Goal: Transaction & Acquisition: Purchase product/service

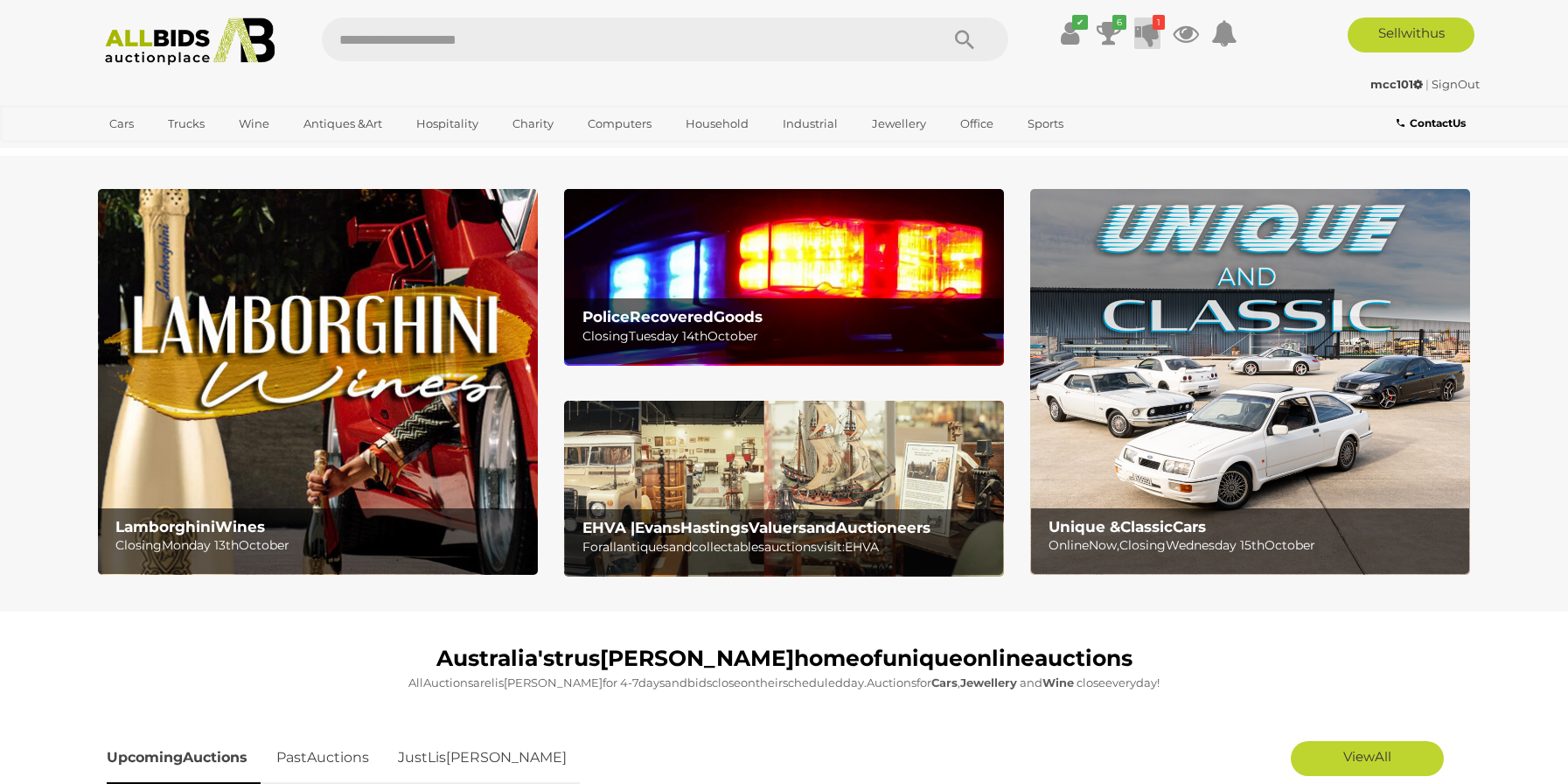
click at [1144, 34] on icon at bounding box center [1148, 33] width 25 height 31
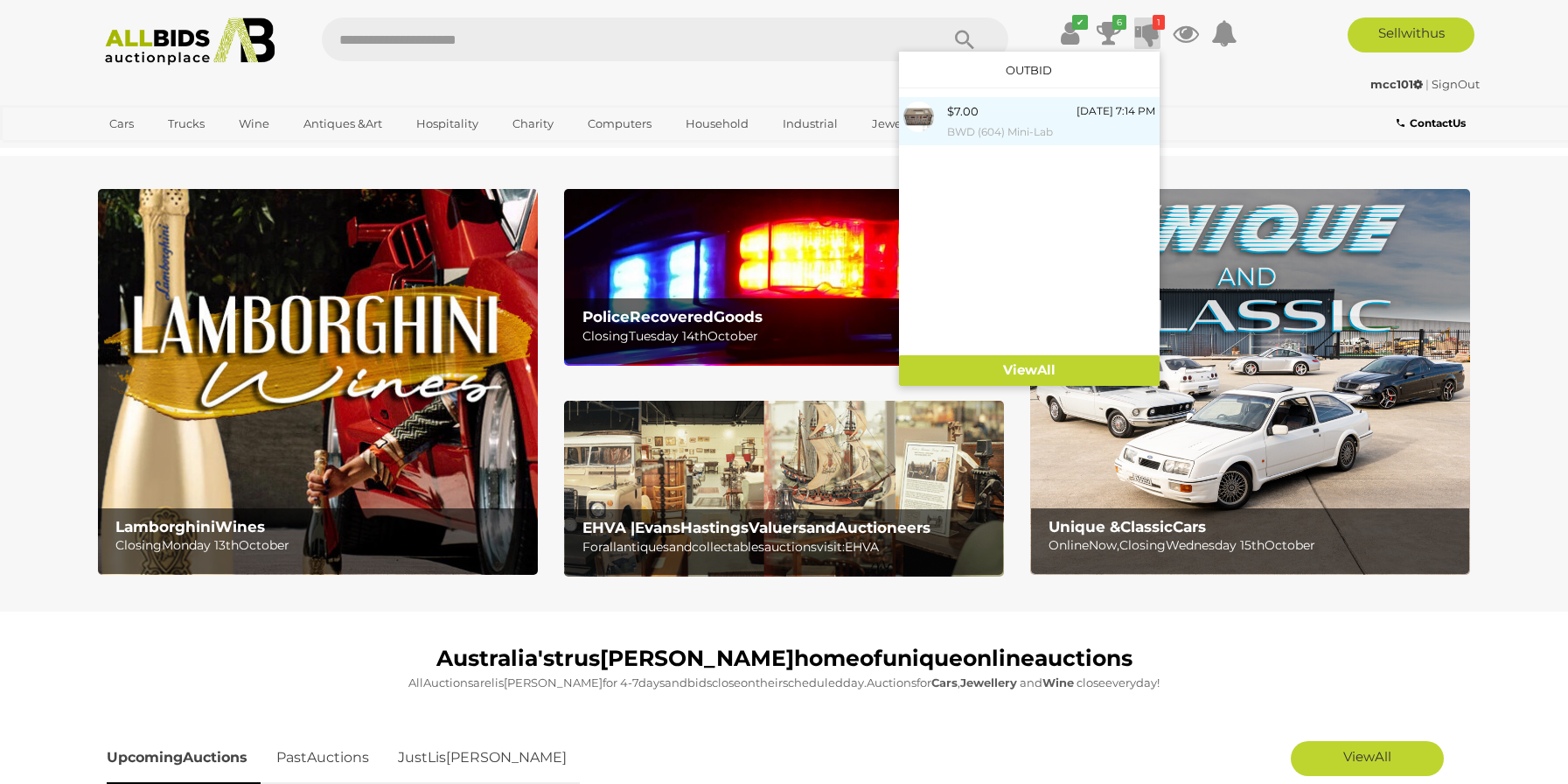
click at [1014, 119] on div "$7.00 Thursday 7:14 PM BWD (604) Mini-Lab" at bounding box center [1051, 121] width 208 height 39
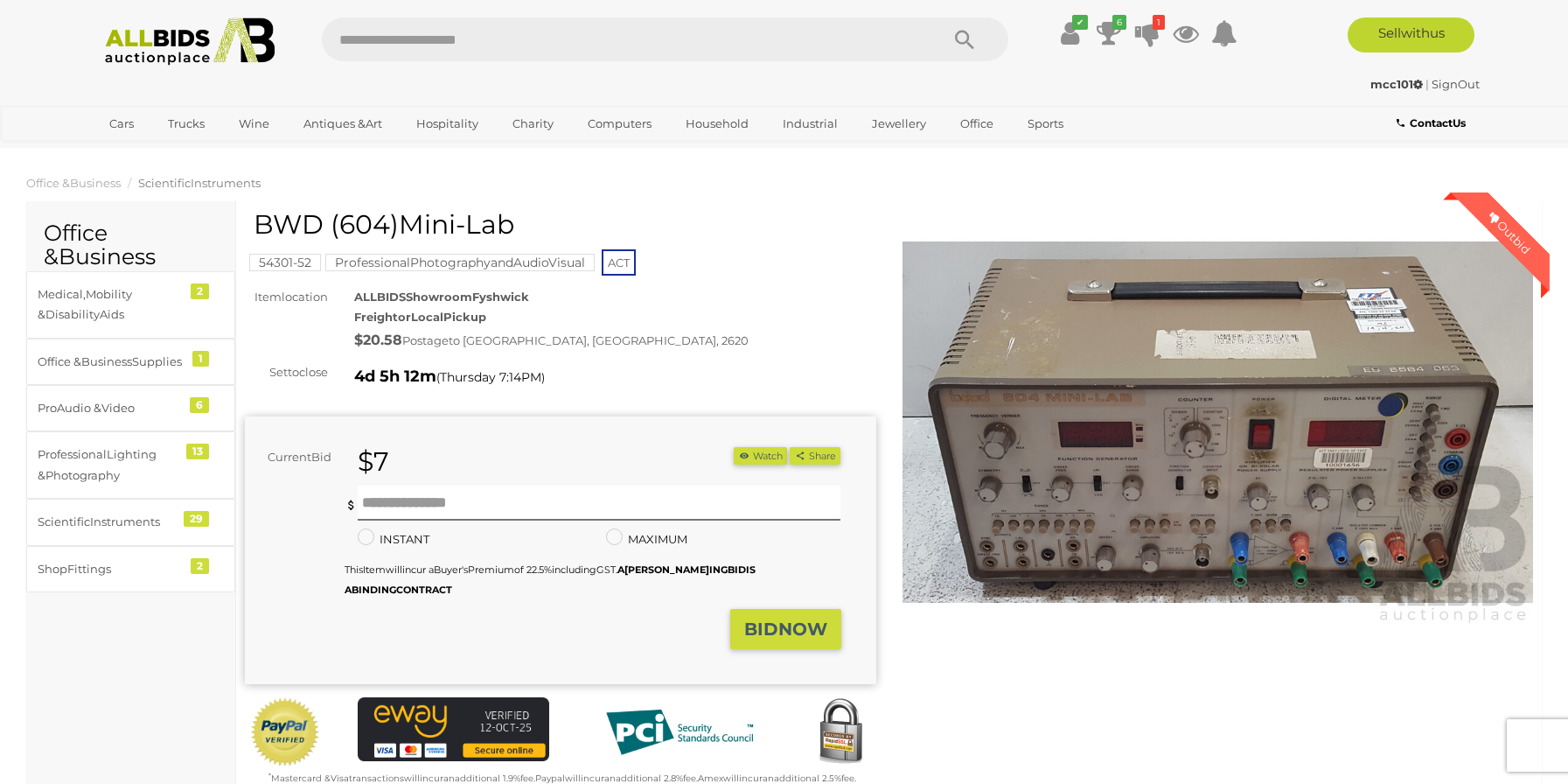
click at [239, 179] on span "Scien tific Instru ments" at bounding box center [200, 183] width 123 height 14
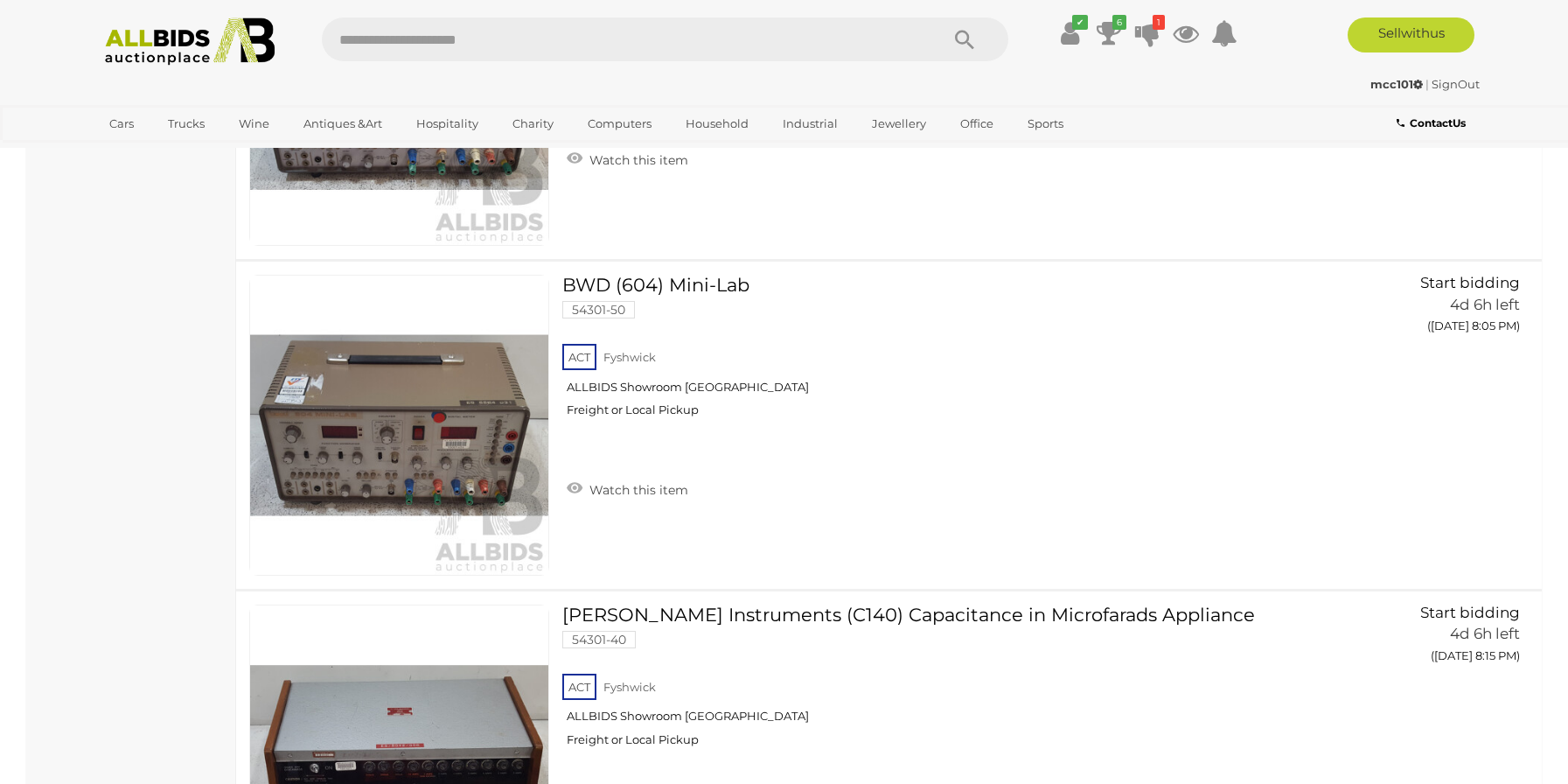
scroll to position [6050, 0]
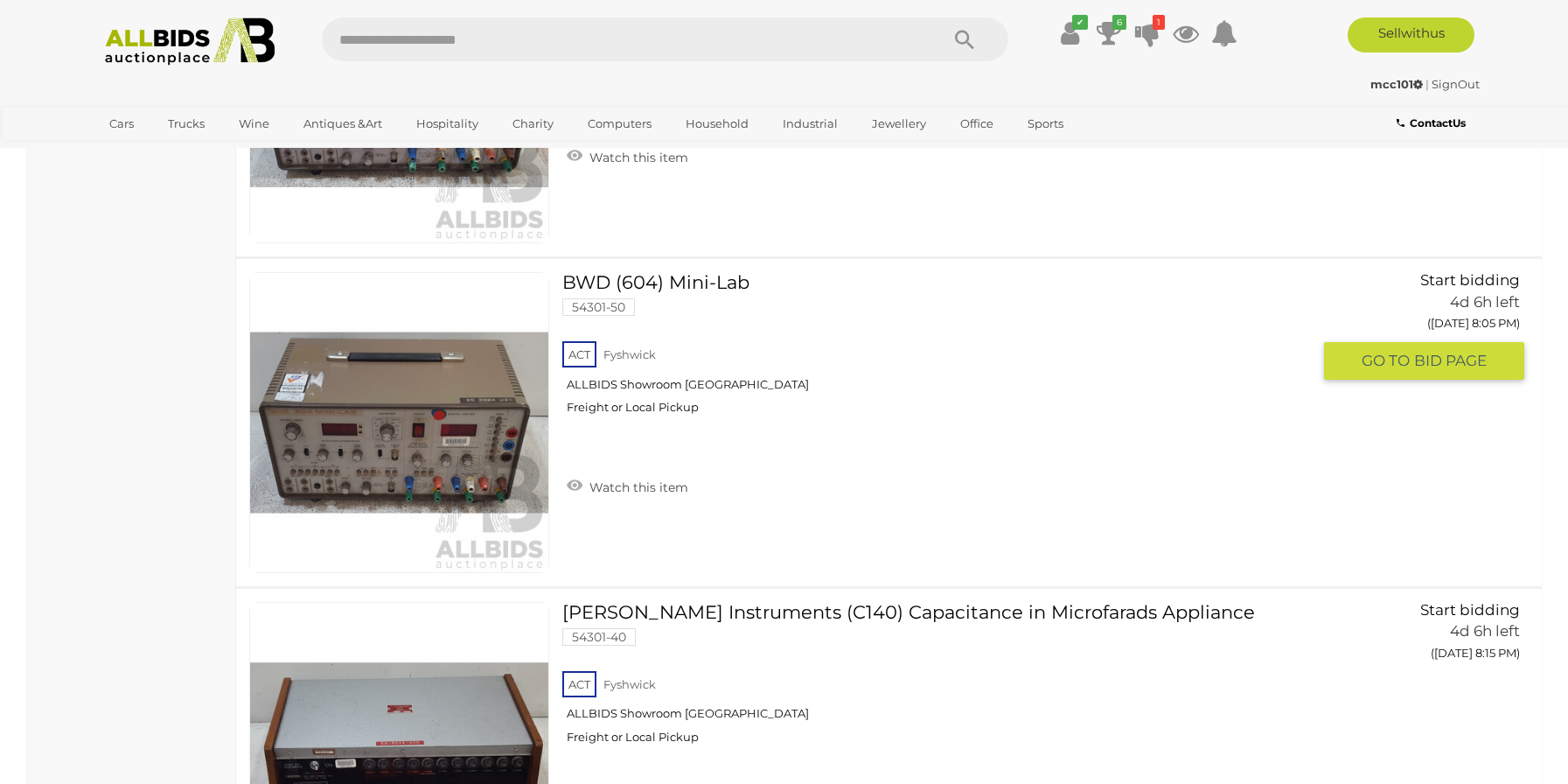
click at [476, 471] on img at bounding box center [400, 422] width 298 height 299
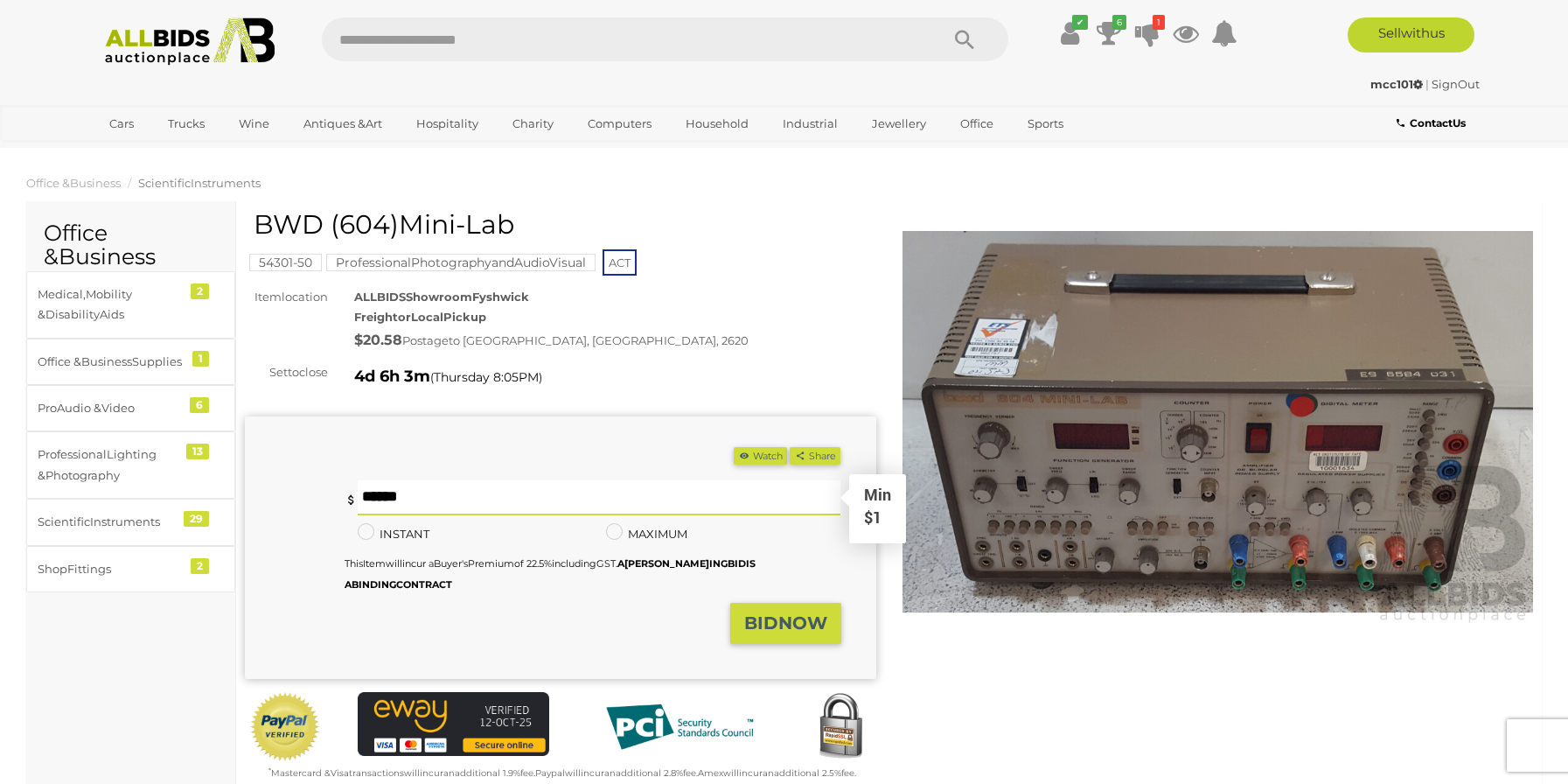
click at [549, 507] on input "text" at bounding box center [600, 497] width 483 height 35
click at [1118, 26] on icon "6" at bounding box center [1119, 22] width 14 height 15
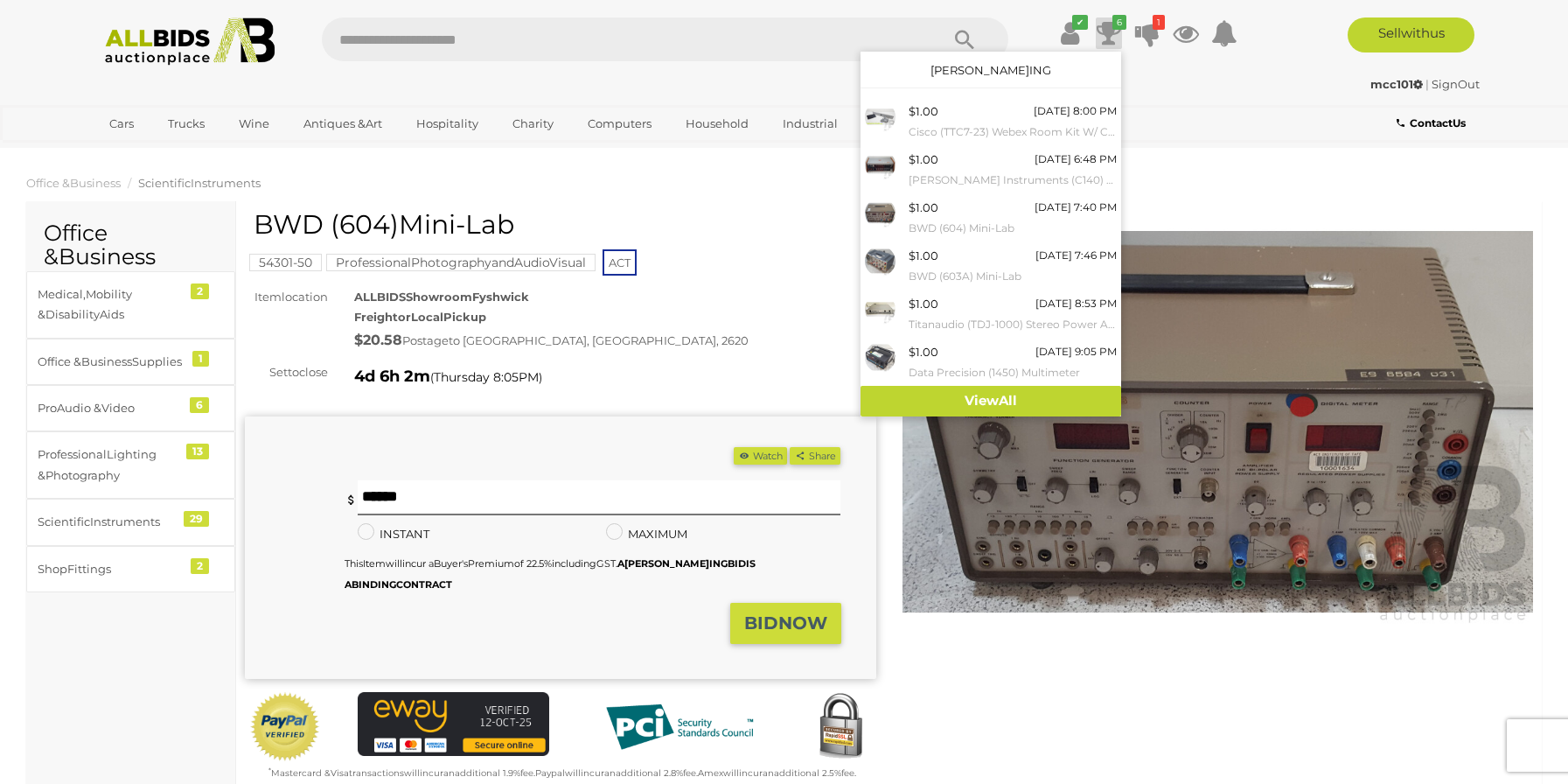
click at [1034, 712] on div "Winn ing Out bid Warr anty Char ity BW D (604) Mi ni- La an" at bounding box center [889, 507] width 1315 height 594
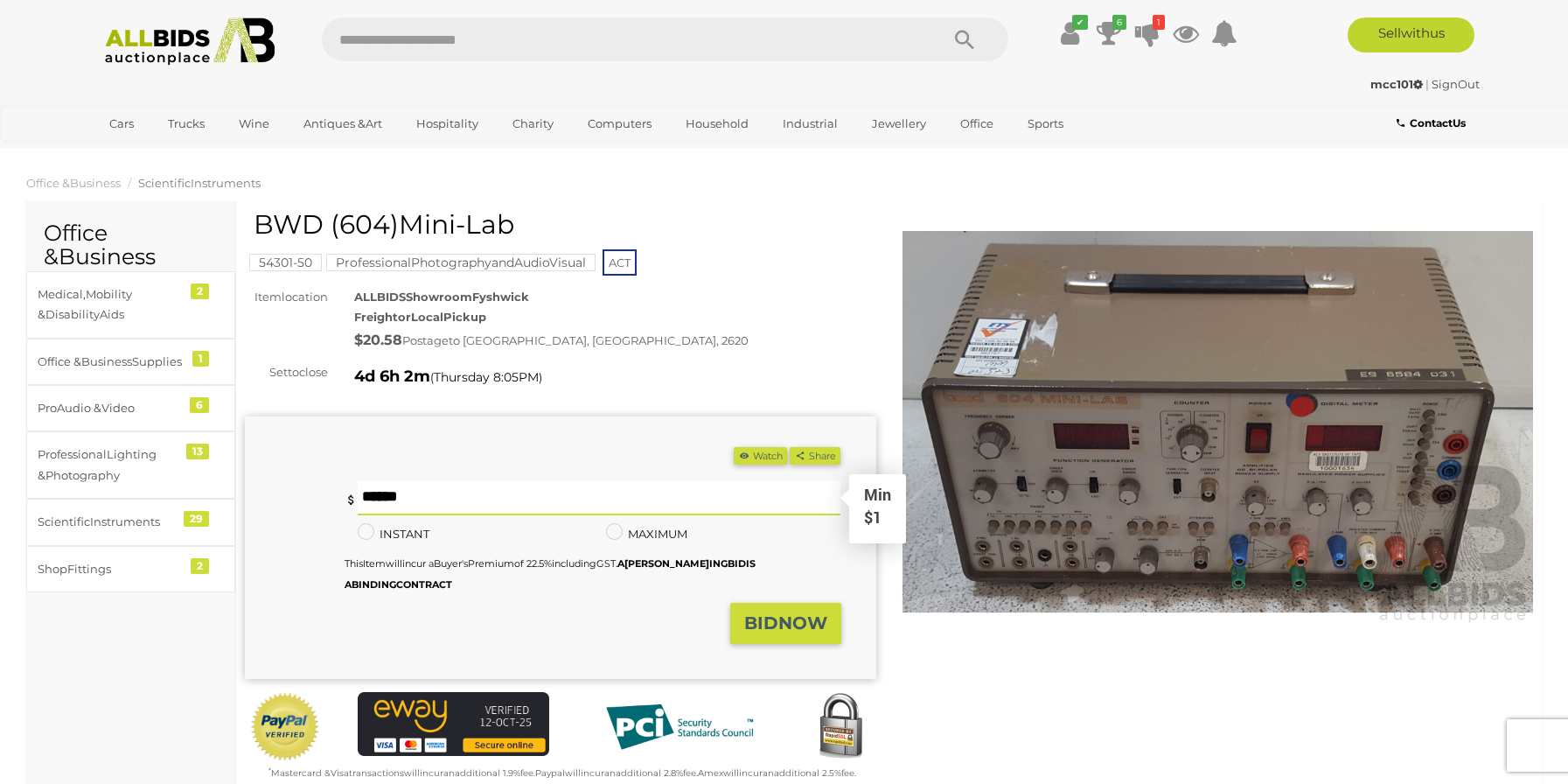
drag, startPoint x: 380, startPoint y: 493, endPoint x: 340, endPoint y: 487, distance: 40.4
click at [340, 487] on div "Yo u ar e no t th e high est bid der, ple ase pla ce a hig her bi d. * Min $1 *…" at bounding box center [543, 541] width 596 height 123
type input "*"
click at [817, 624] on span "BI D NO W" at bounding box center [786, 623] width 84 height 21
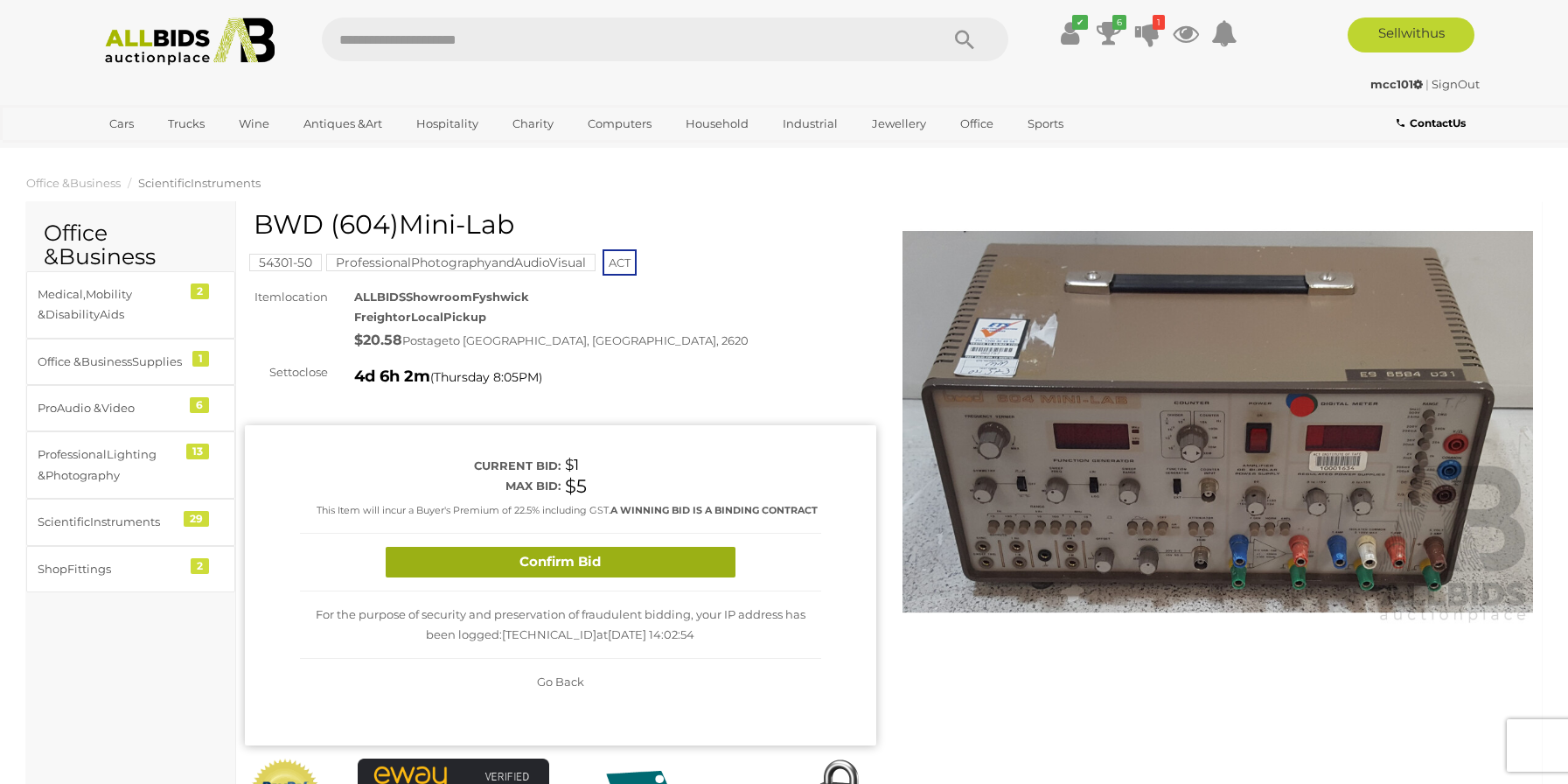
click at [640, 547] on button "Confirm Bid" at bounding box center [561, 562] width 350 height 30
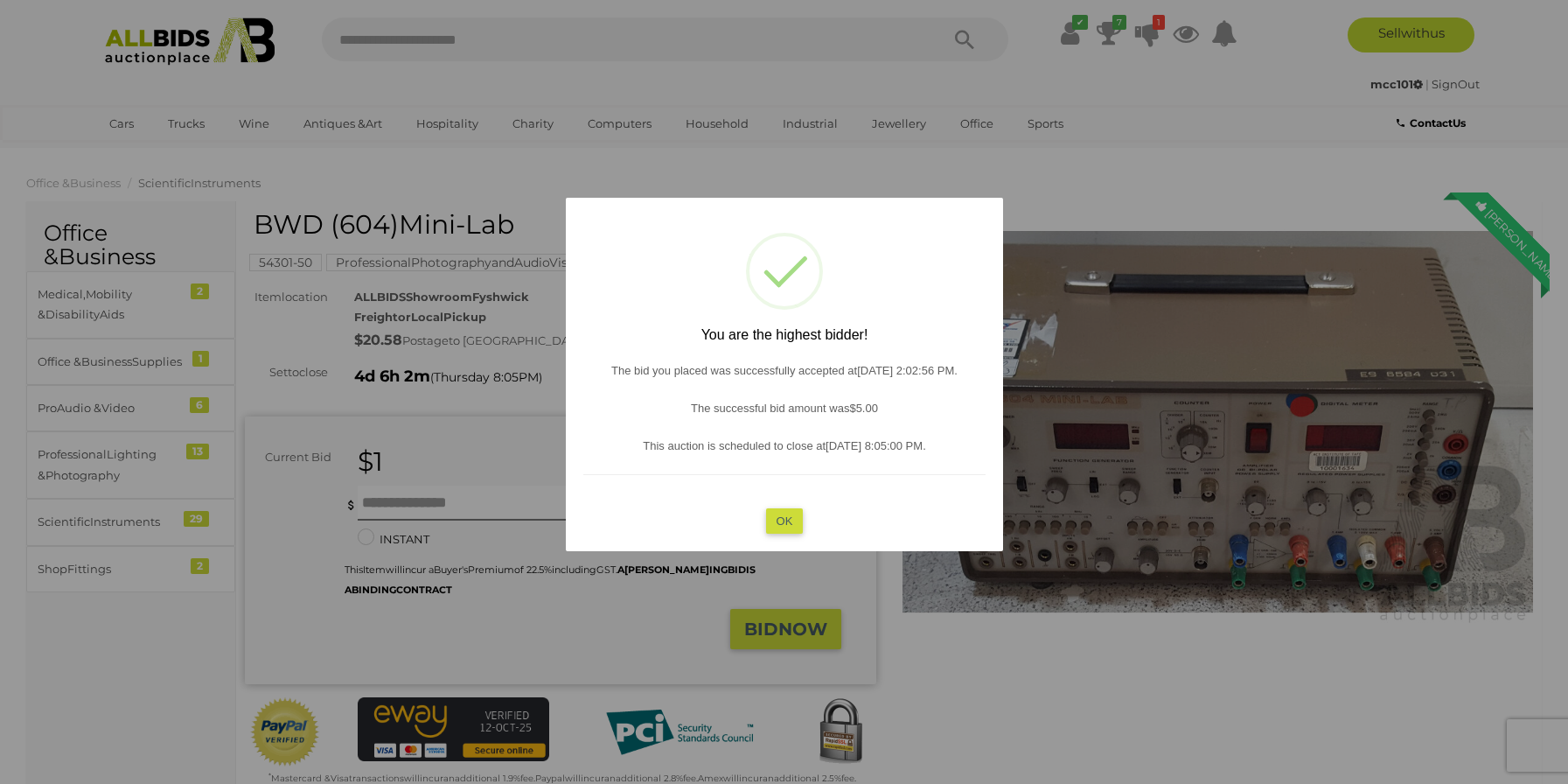
click at [793, 522] on button "OK" at bounding box center [784, 521] width 37 height 26
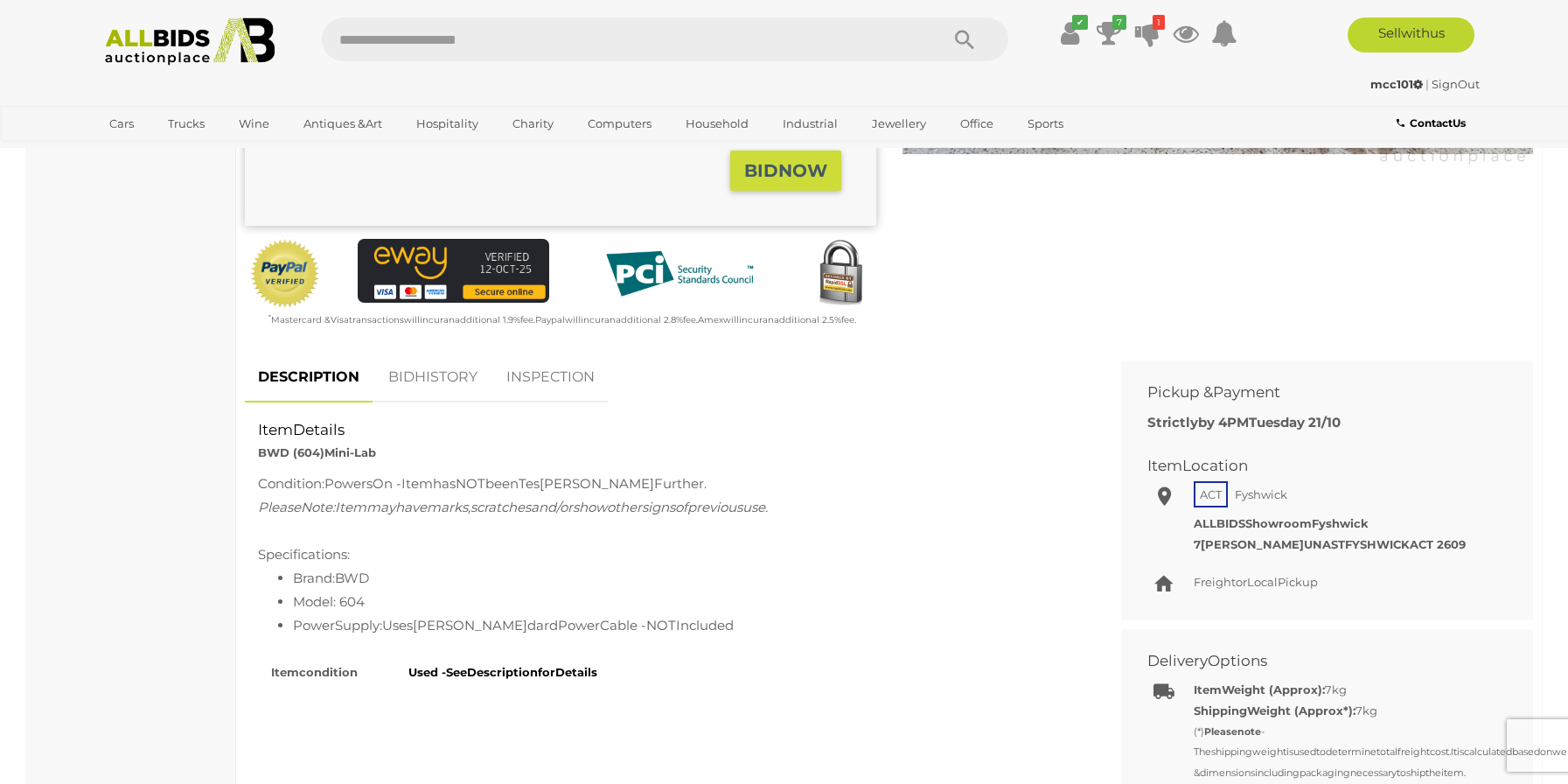
scroll to position [525, 0]
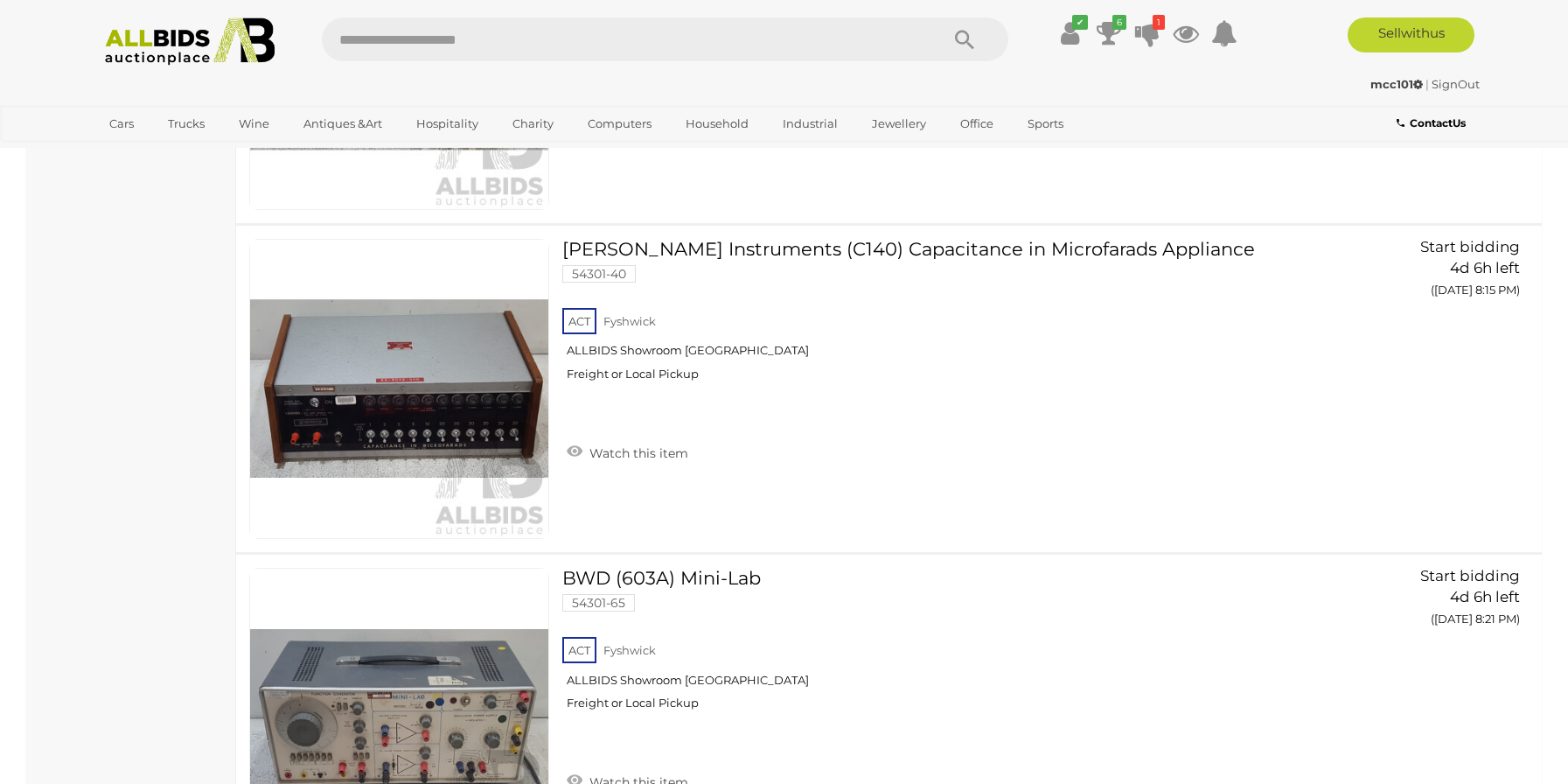
scroll to position [6238, 0]
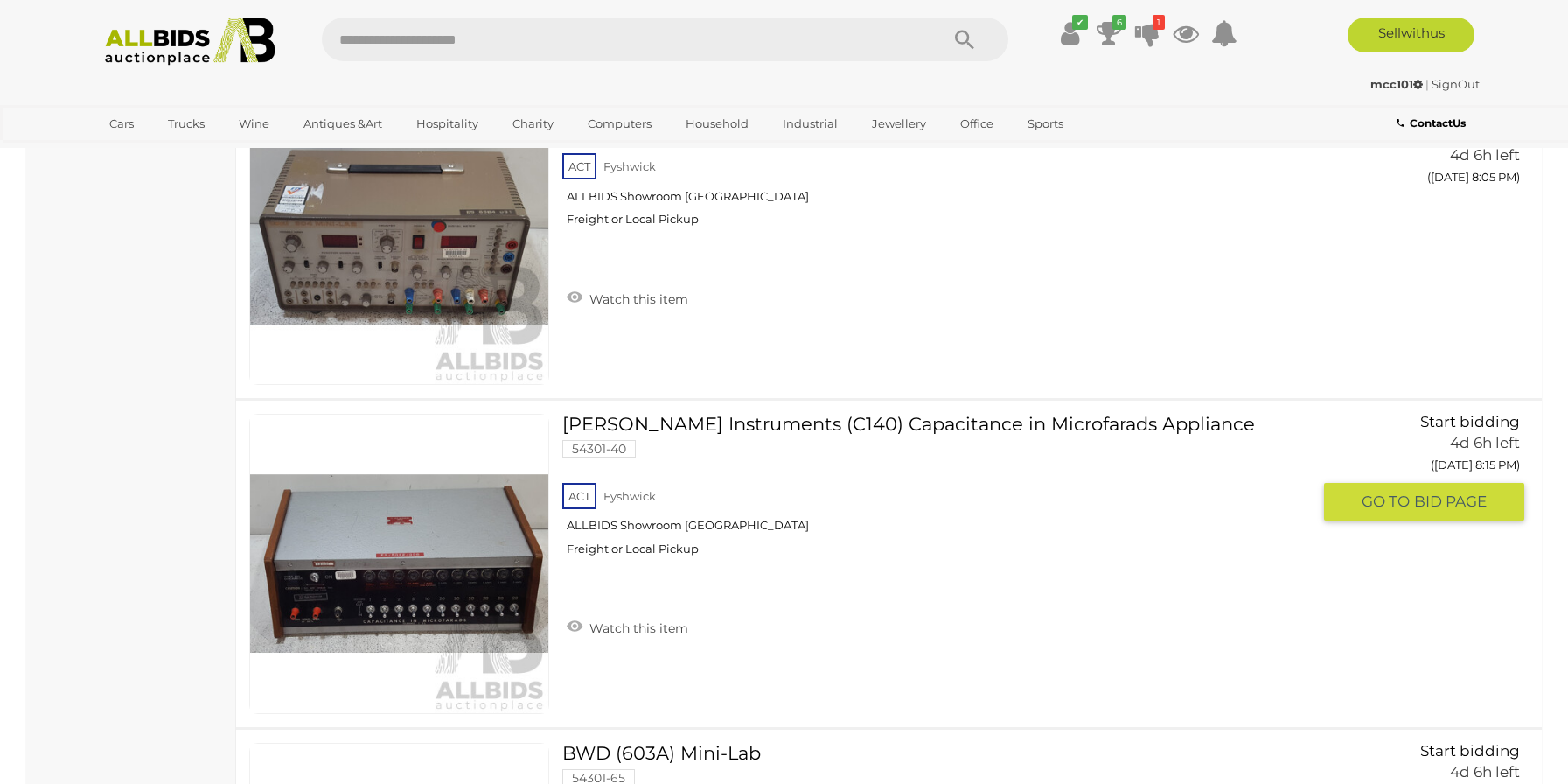
click at [1345, 521] on button "GO TO BID PAGE" at bounding box center [1424, 501] width 200 height 37
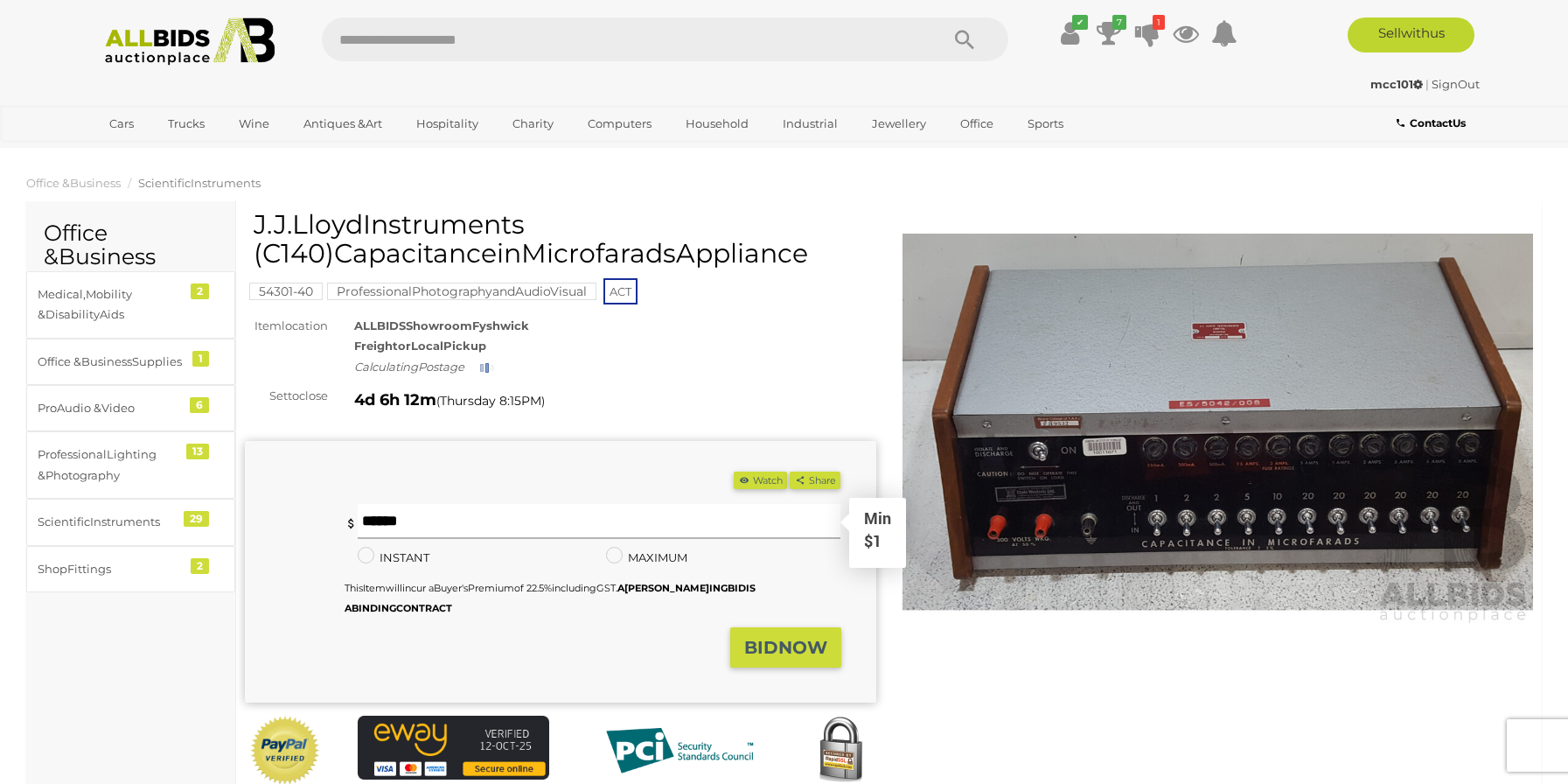
click at [539, 528] on input "text" at bounding box center [600, 521] width 483 height 35
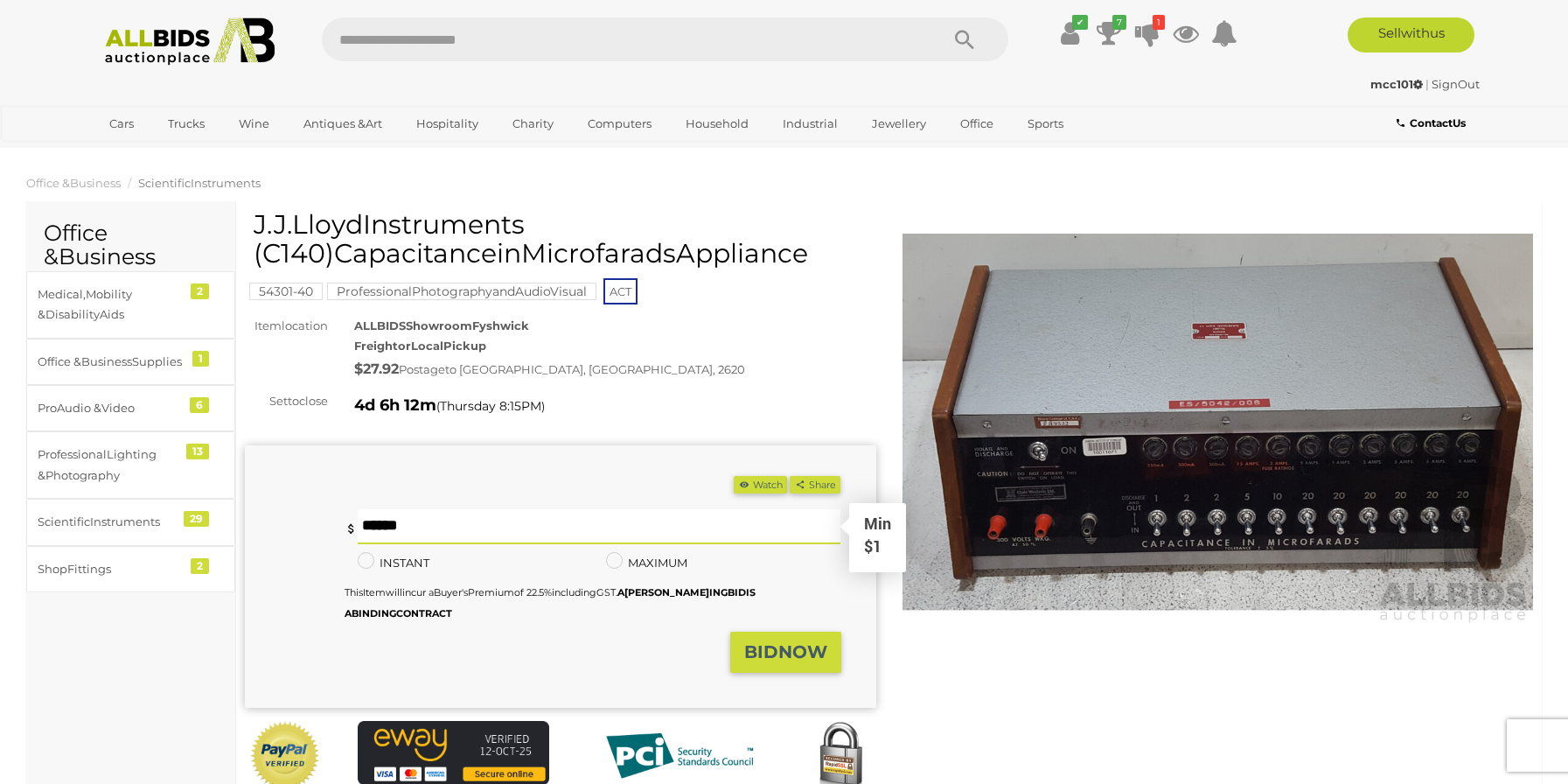
drag, startPoint x: 430, startPoint y: 509, endPoint x: 330, endPoint y: 524, distance: 101.1
click at [351, 517] on div "* Min $1 *" at bounding box center [593, 526] width 497 height 35
type input "*"
click at [744, 646] on bbb "BI" at bounding box center [754, 652] width 20 height 21
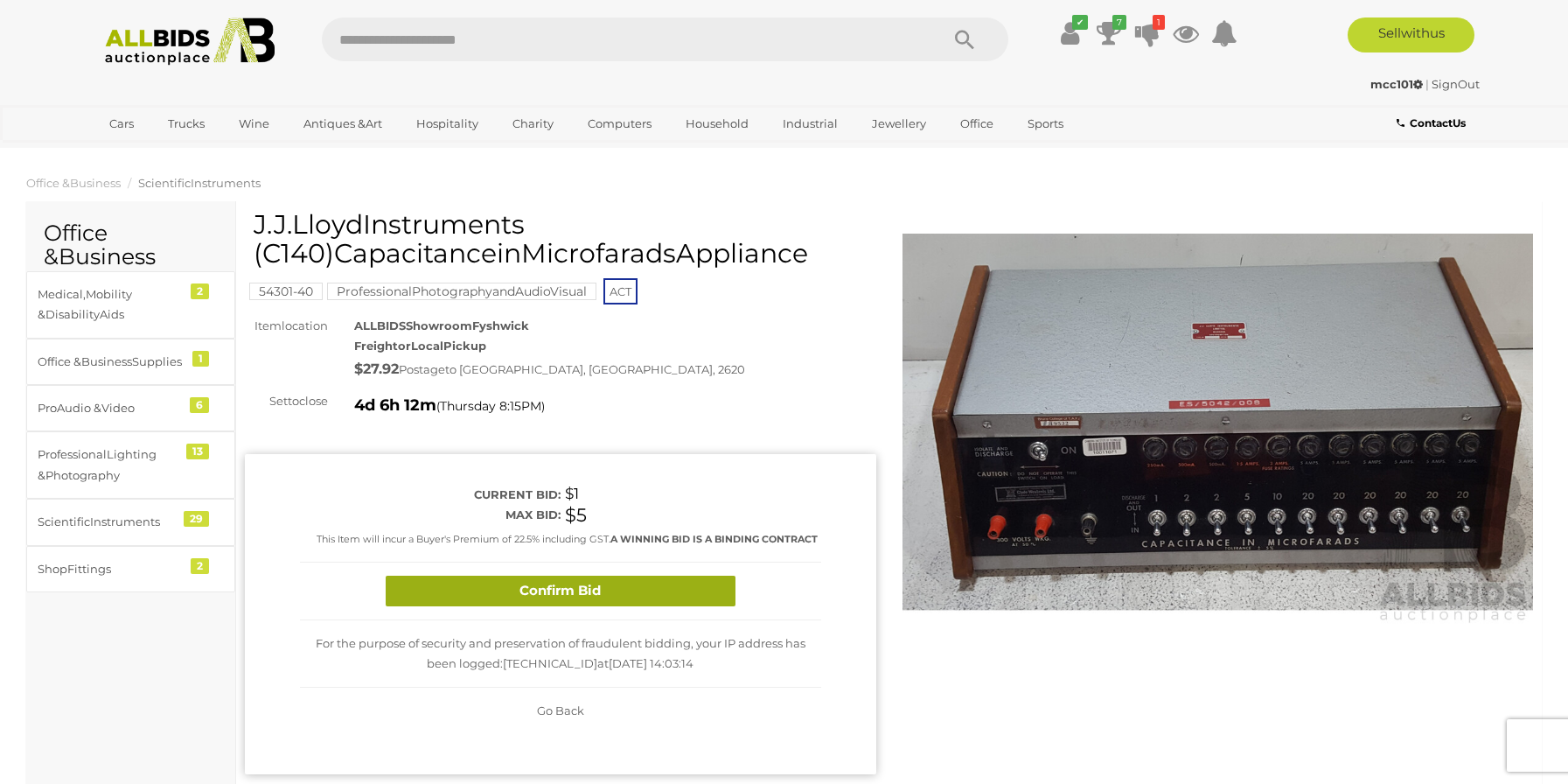
click at [621, 578] on button "Confirm Bid" at bounding box center [561, 591] width 350 height 30
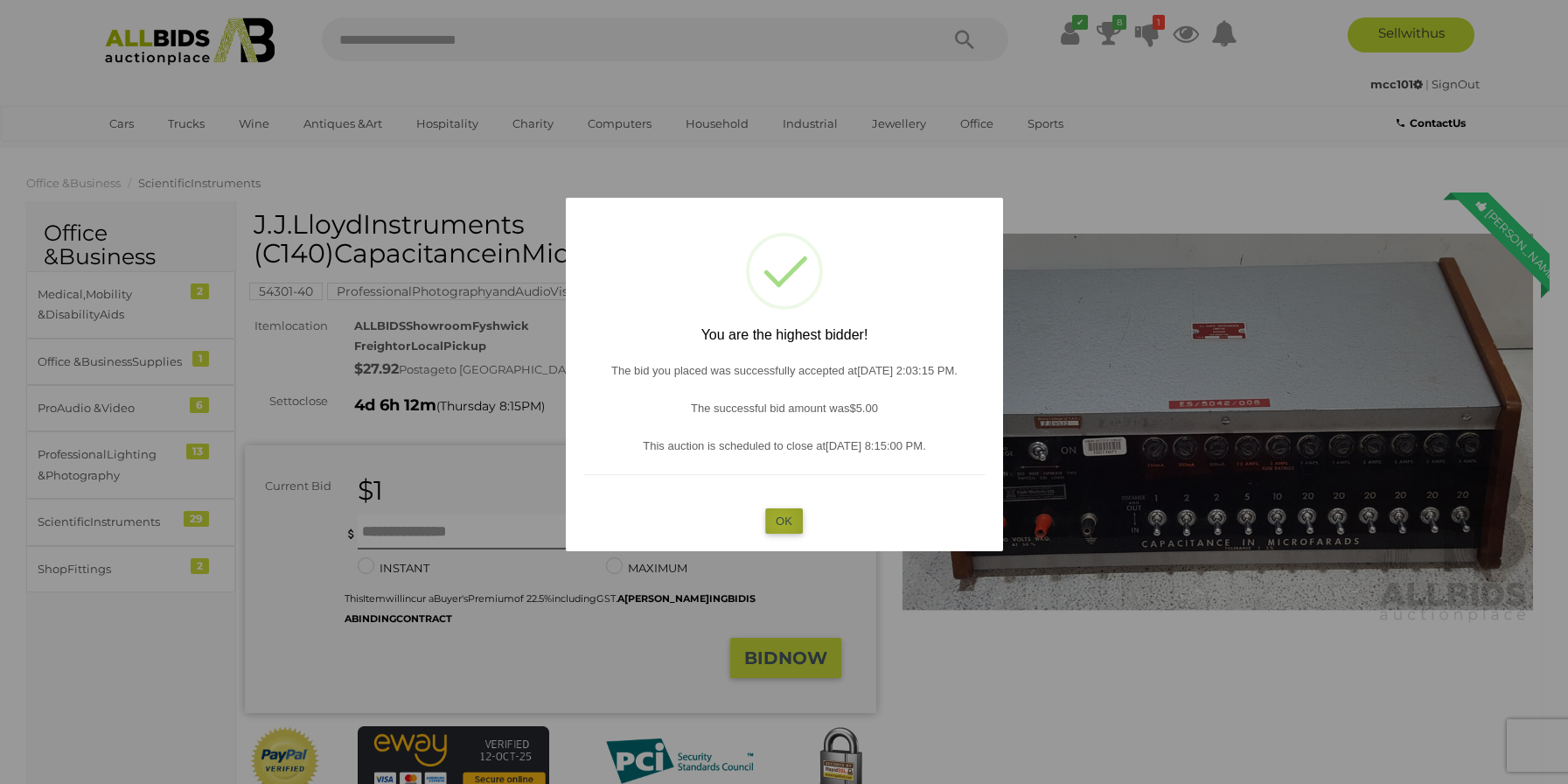
click at [781, 522] on button "OK" at bounding box center [784, 521] width 37 height 26
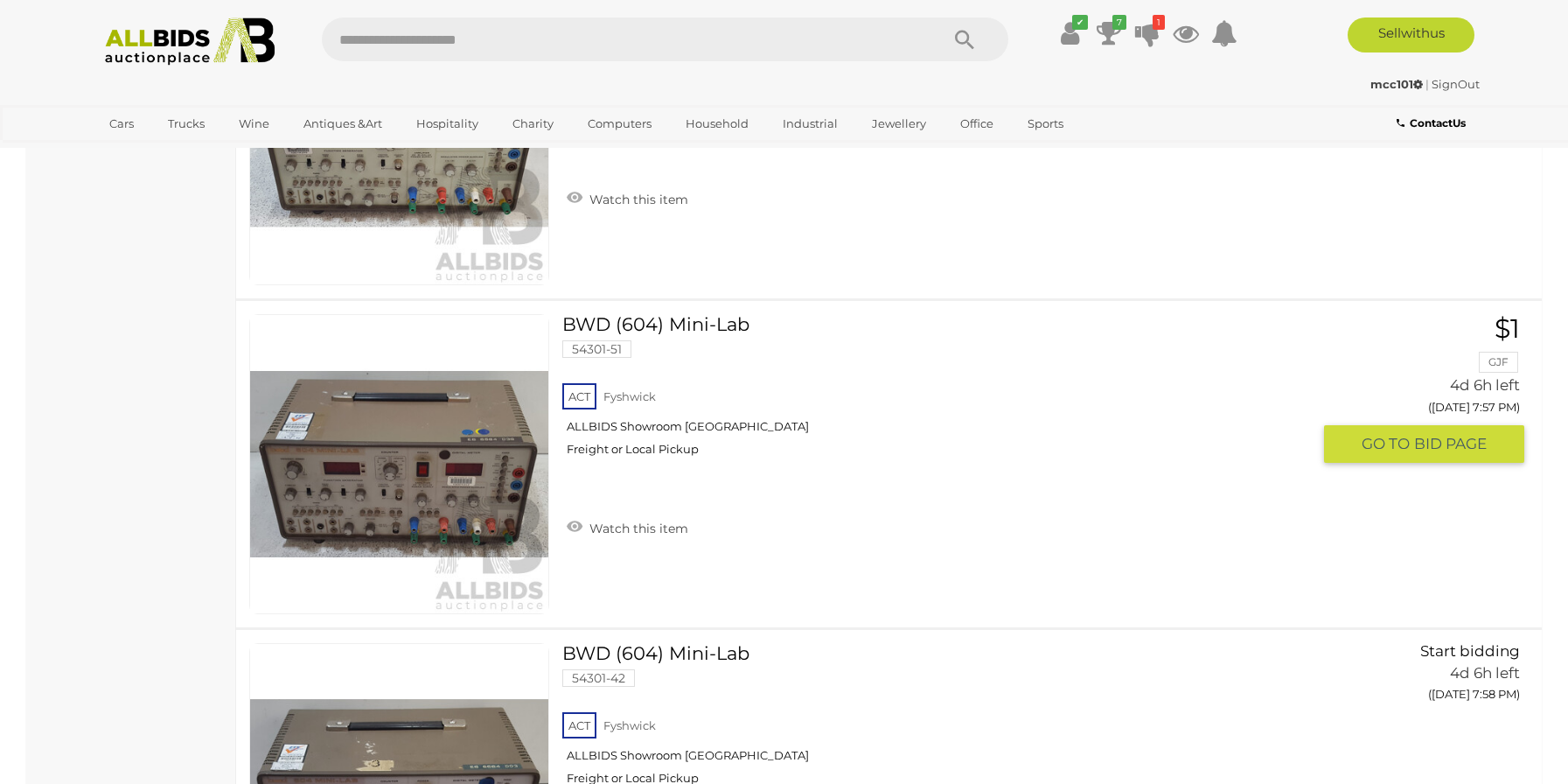
scroll to position [5604, 0]
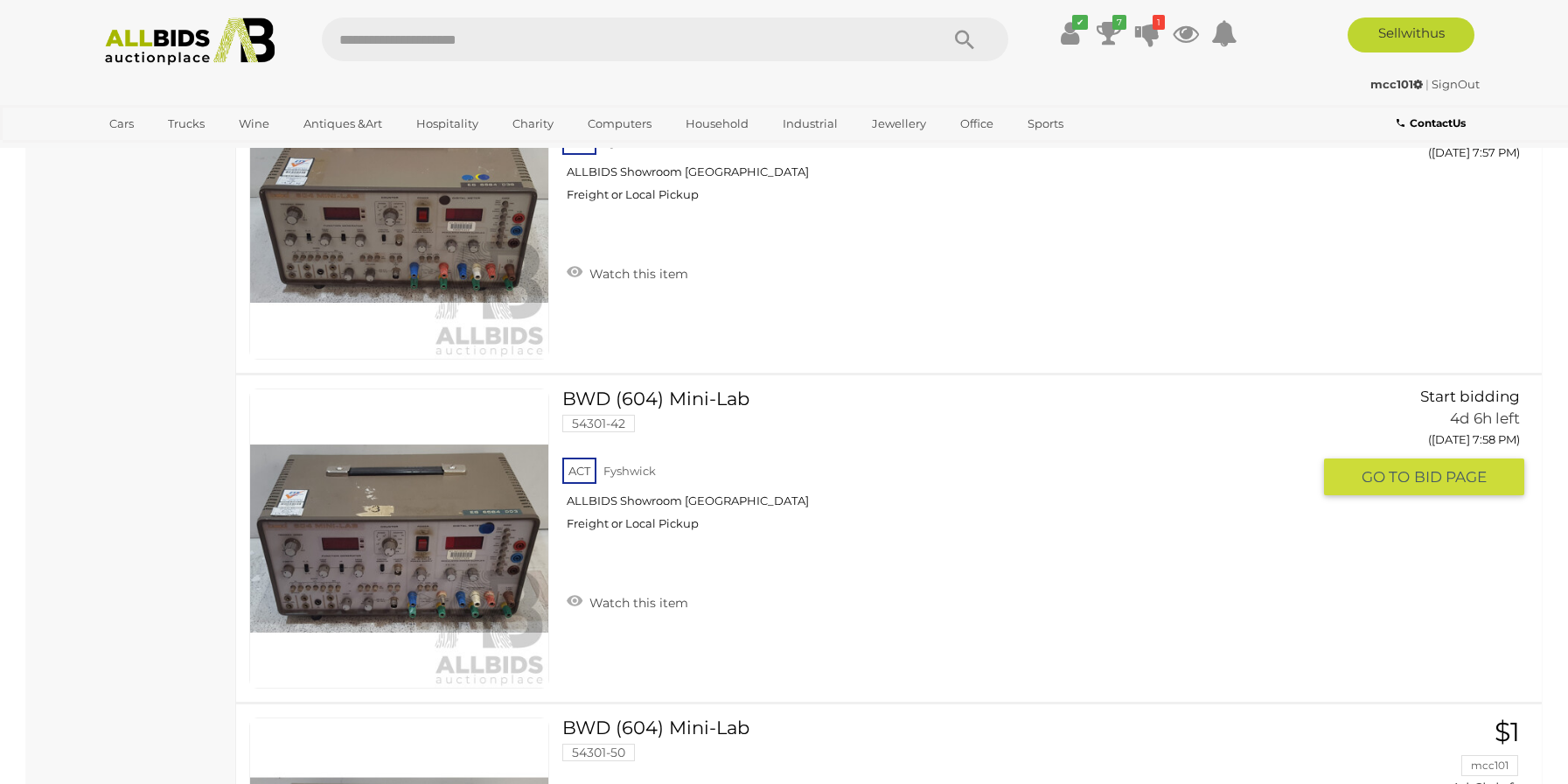
click at [1399, 487] on span "GO TO" at bounding box center [1388, 477] width 52 height 20
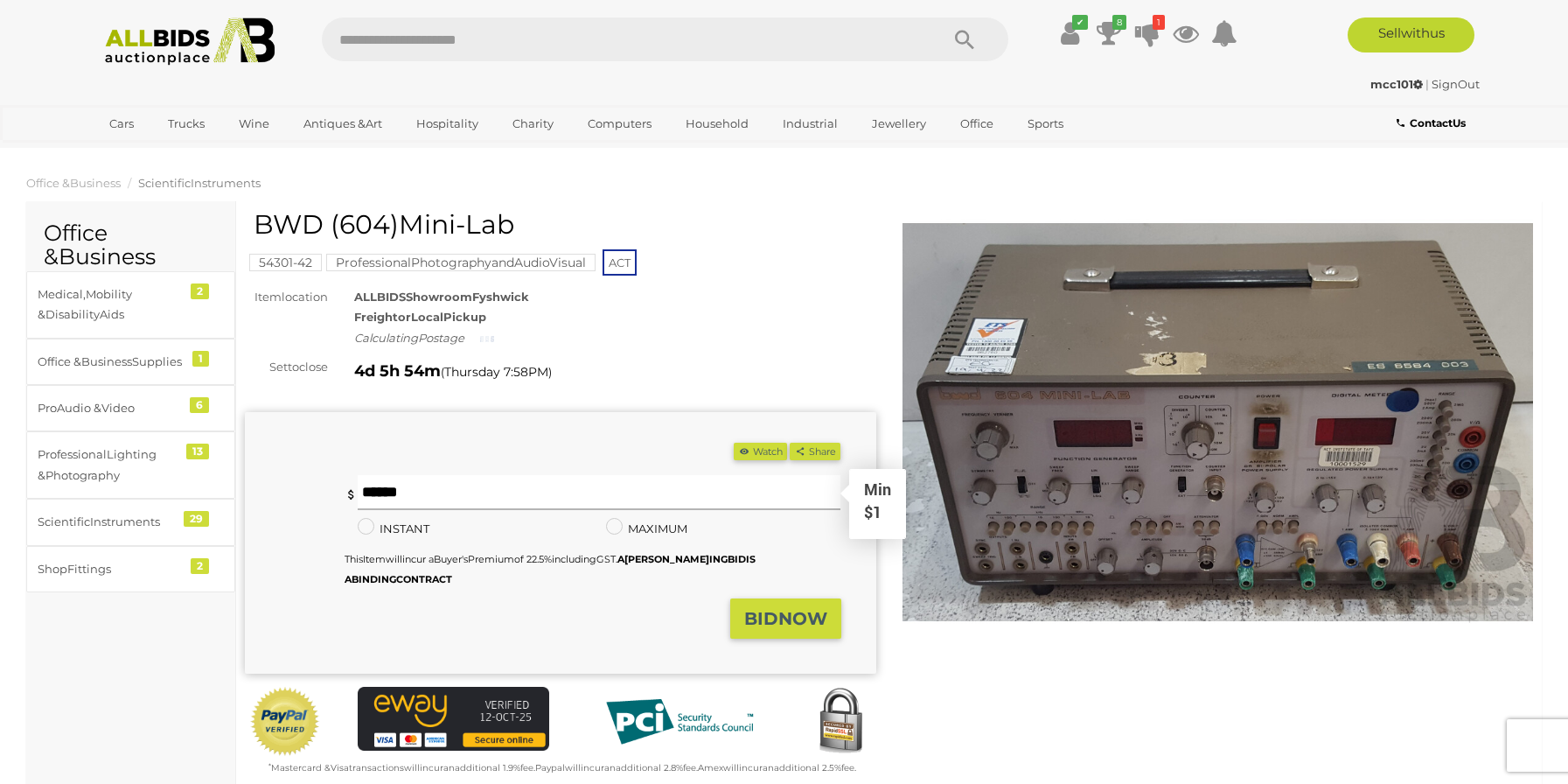
click at [545, 500] on input "text" at bounding box center [600, 492] width 483 height 35
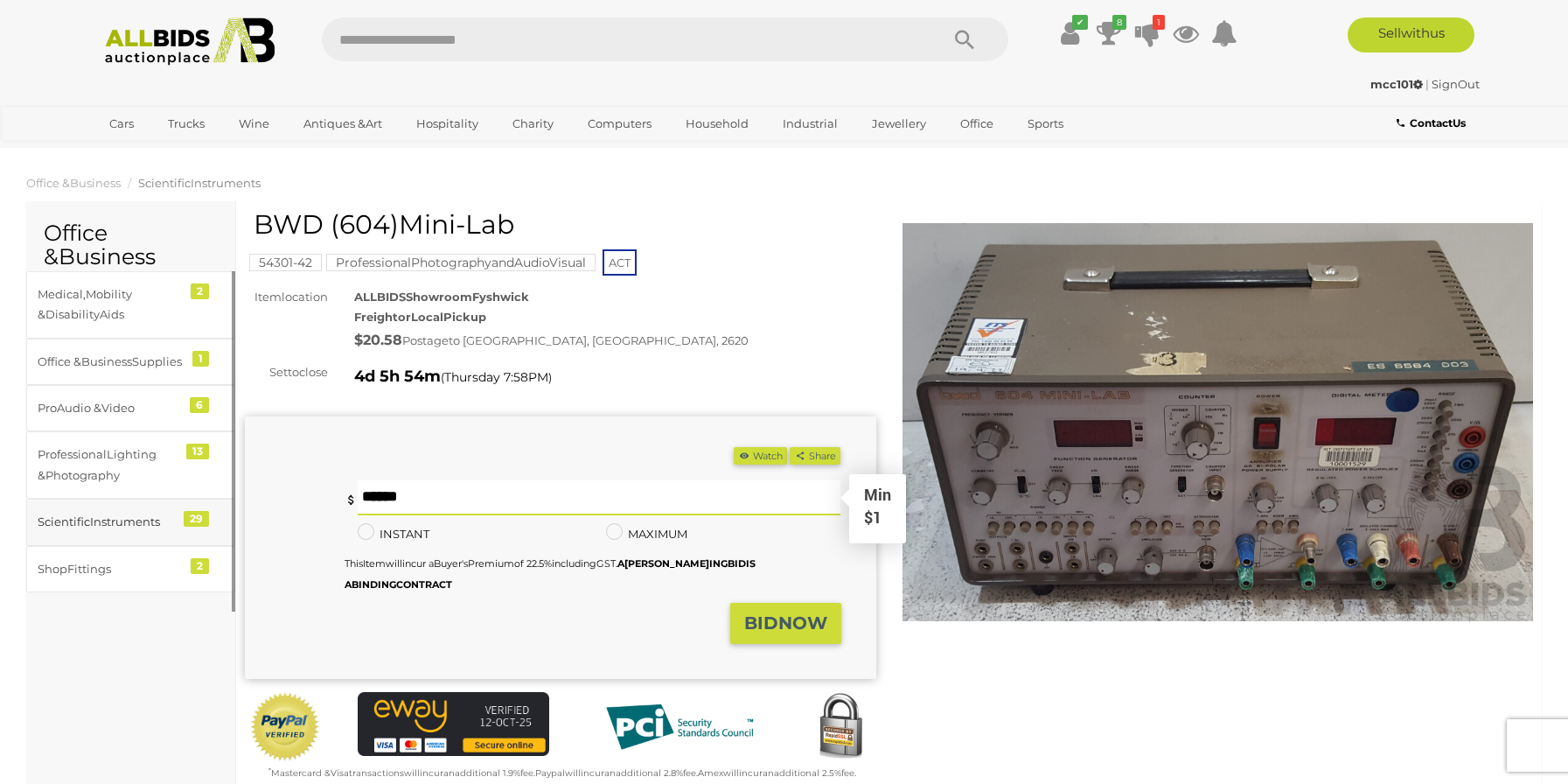
drag, startPoint x: 494, startPoint y: 500, endPoint x: 204, endPoint y: 520, distance: 290.7
click at [281, 513] on div "Yo u ar e no t th e high est bid der, ple ase pla ce a hig her bi d. * Min $1 *…" at bounding box center [543, 541] width 596 height 123
click at [758, 626] on bbb "BI" at bounding box center [754, 623] width 20 height 21
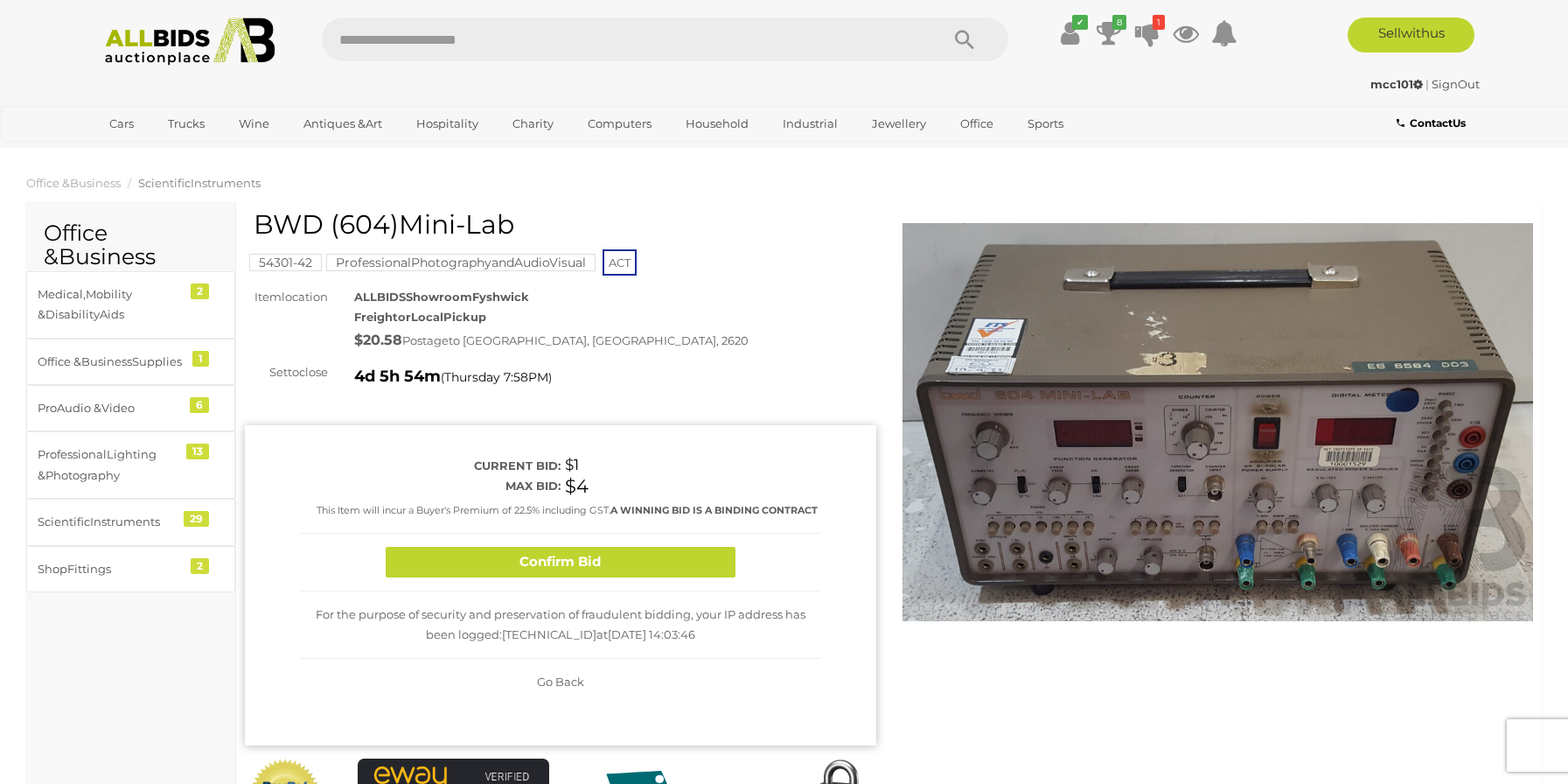
click at [559, 680] on span "Go Back" at bounding box center [560, 682] width 47 height 14
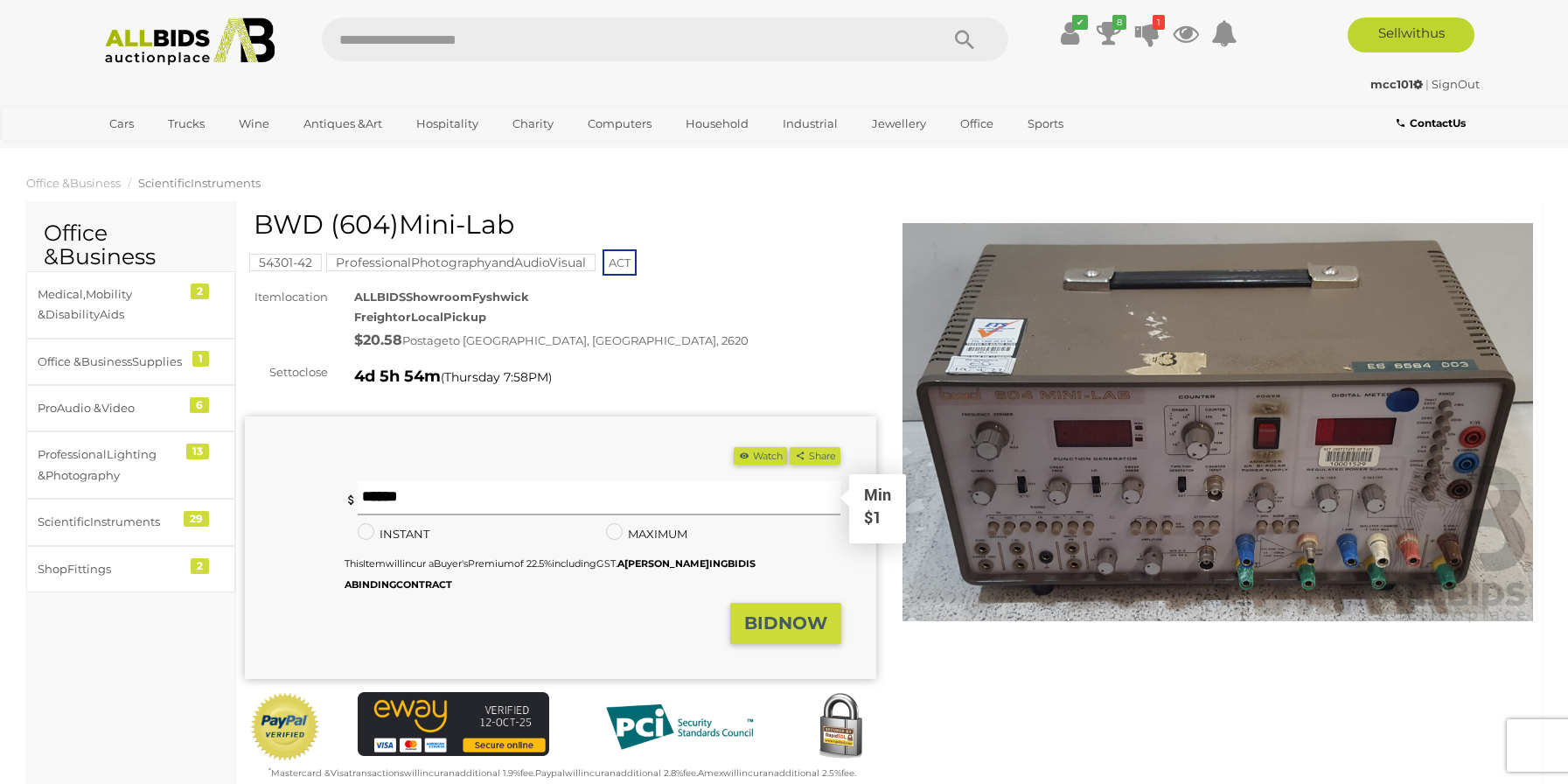
click at [345, 495] on div "* Min $1 *" at bounding box center [593, 497] width 497 height 35
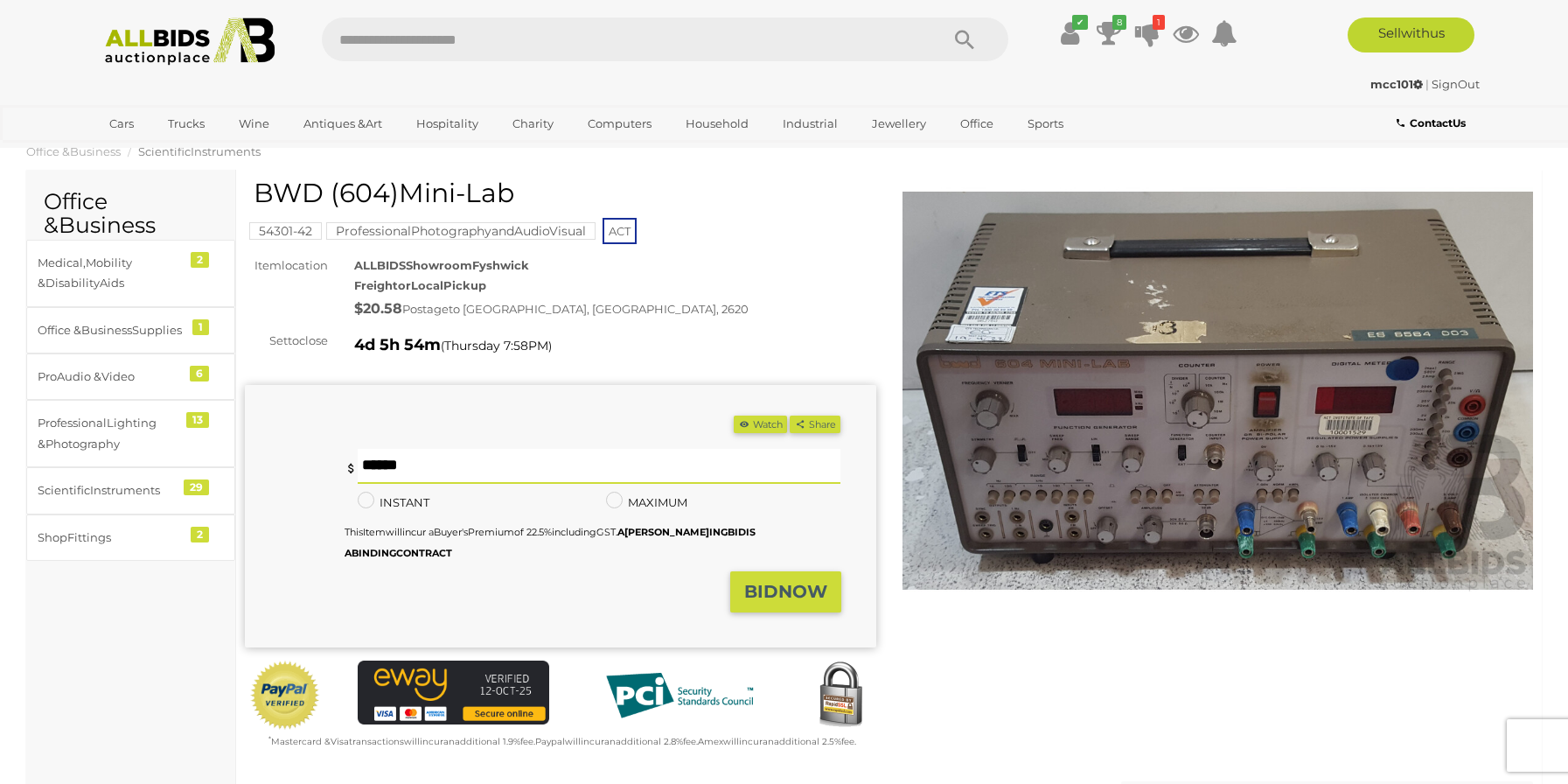
scroll to position [87, 0]
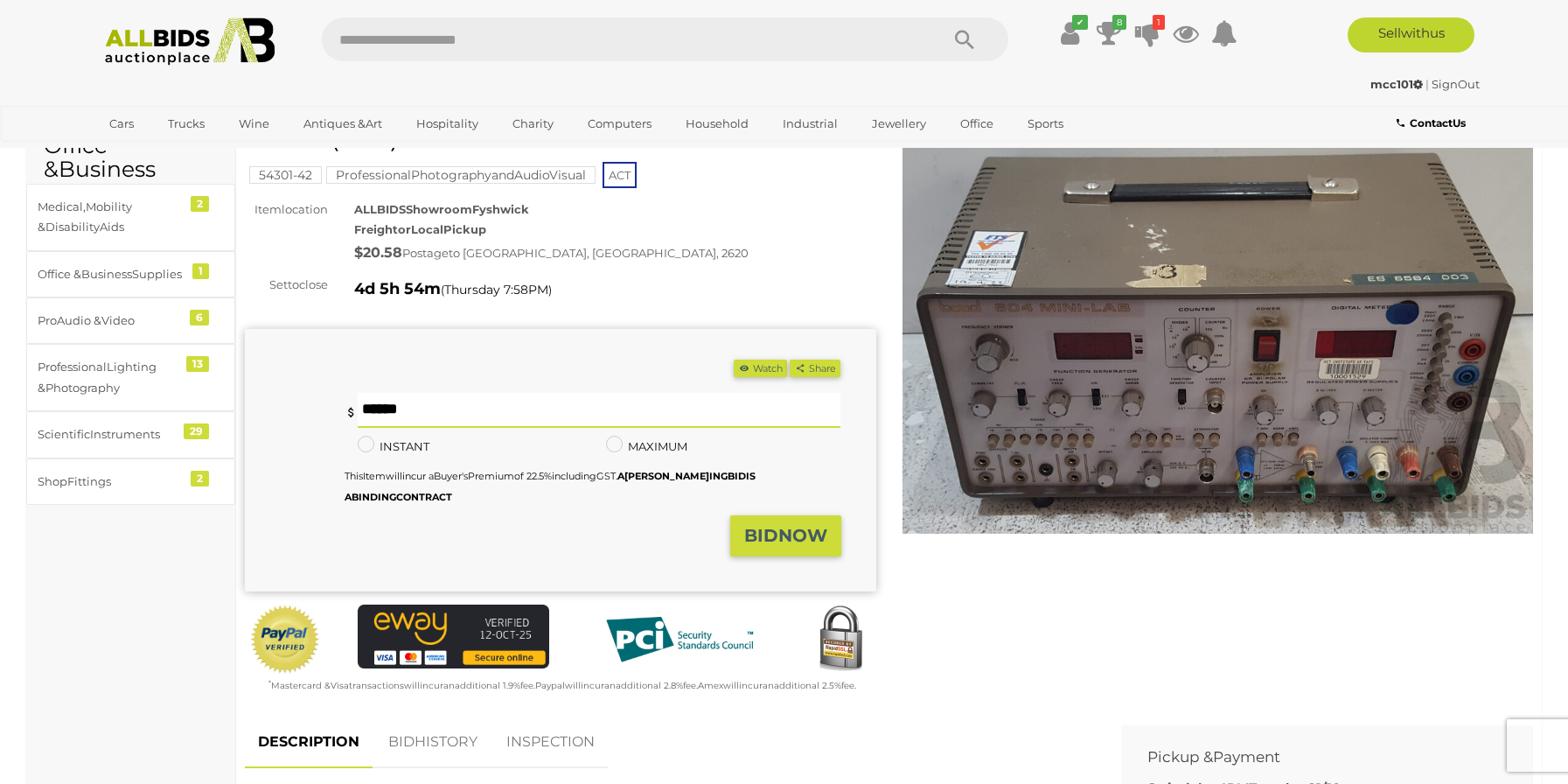
type input "*"
click at [771, 524] on button "BI D NO W" at bounding box center [785, 536] width 111 height 41
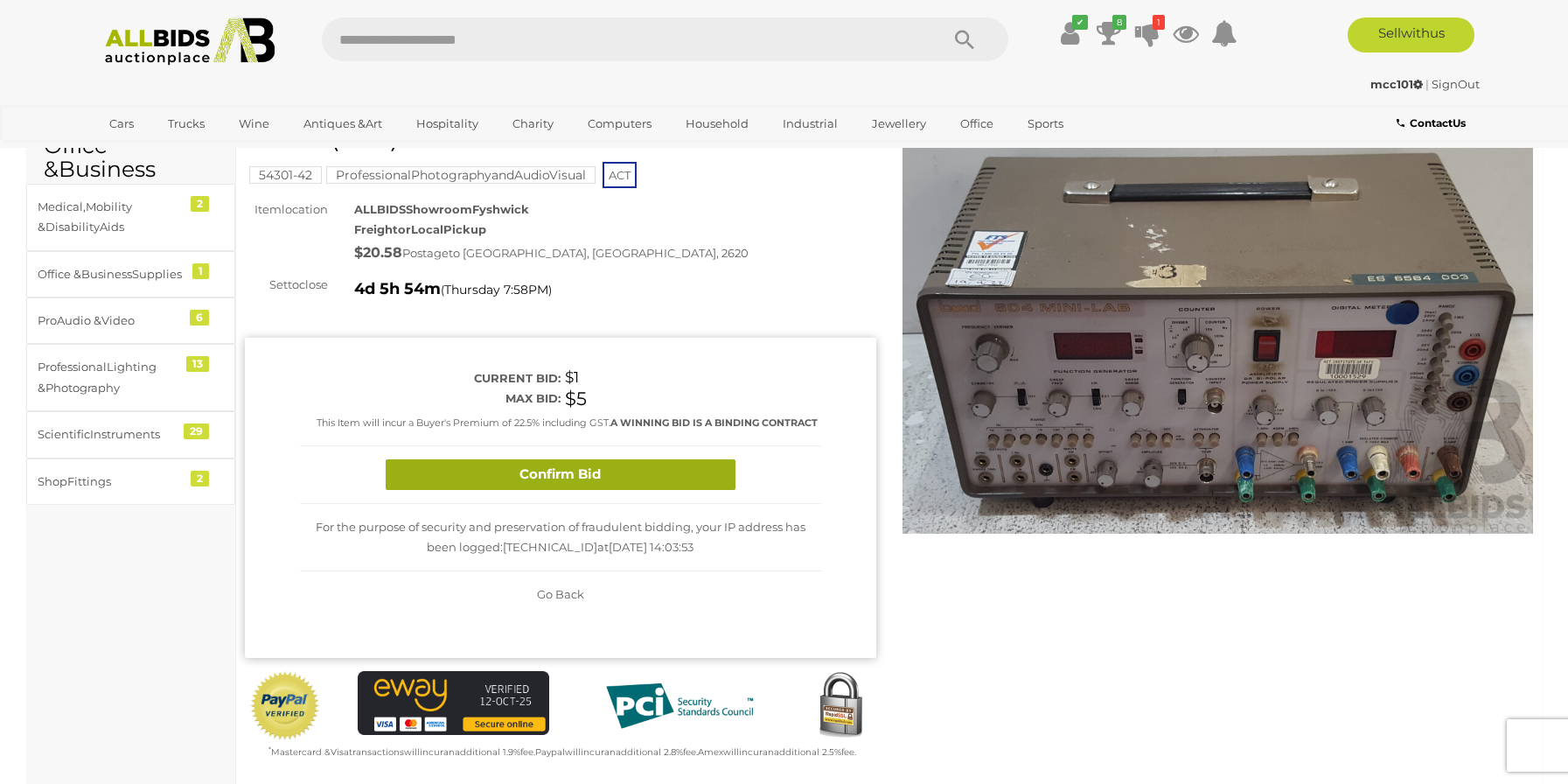
click at [607, 475] on button "Confirm Bid" at bounding box center [561, 475] width 350 height 30
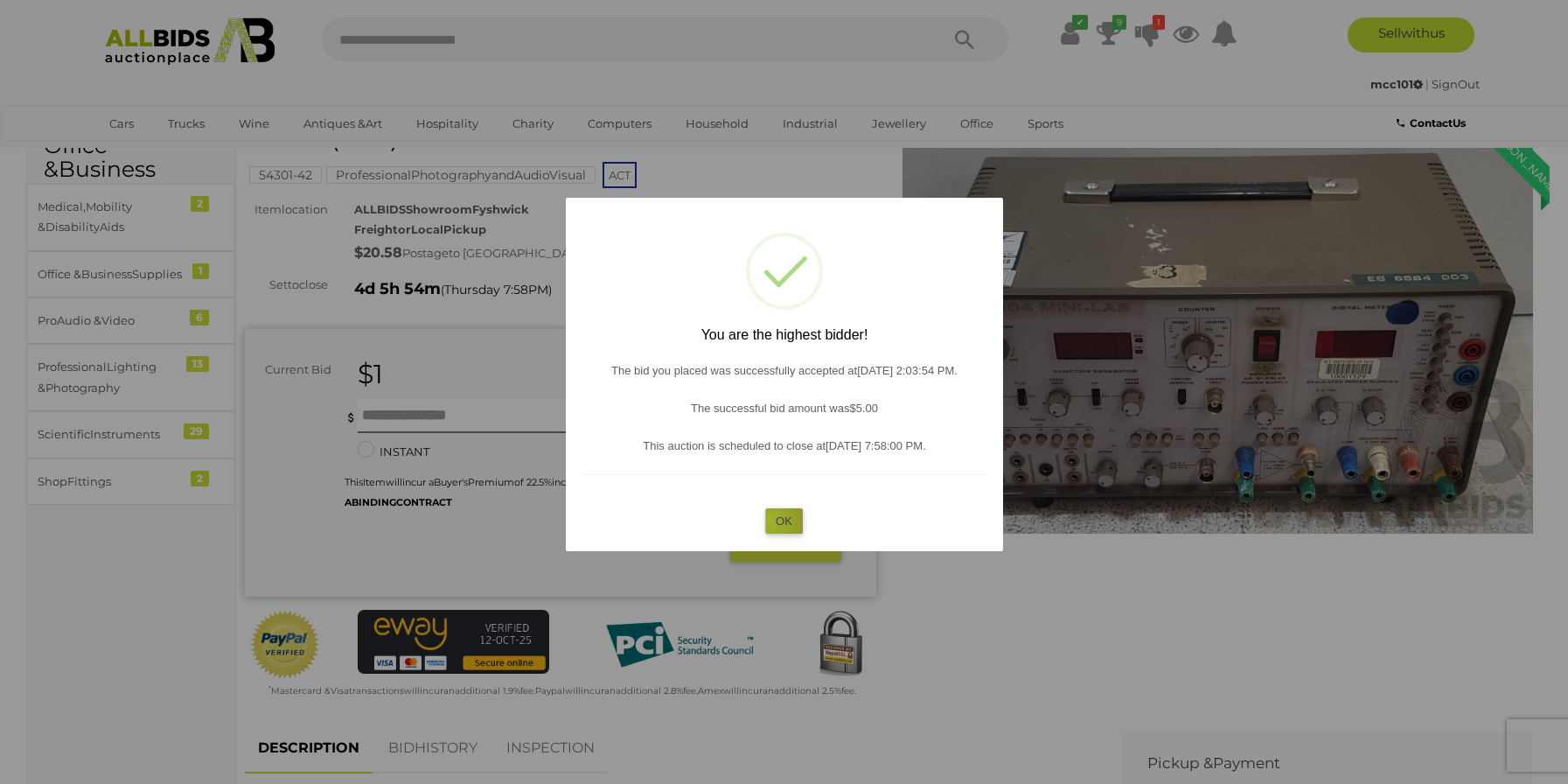
click at [771, 522] on button "OK" at bounding box center [784, 521] width 37 height 26
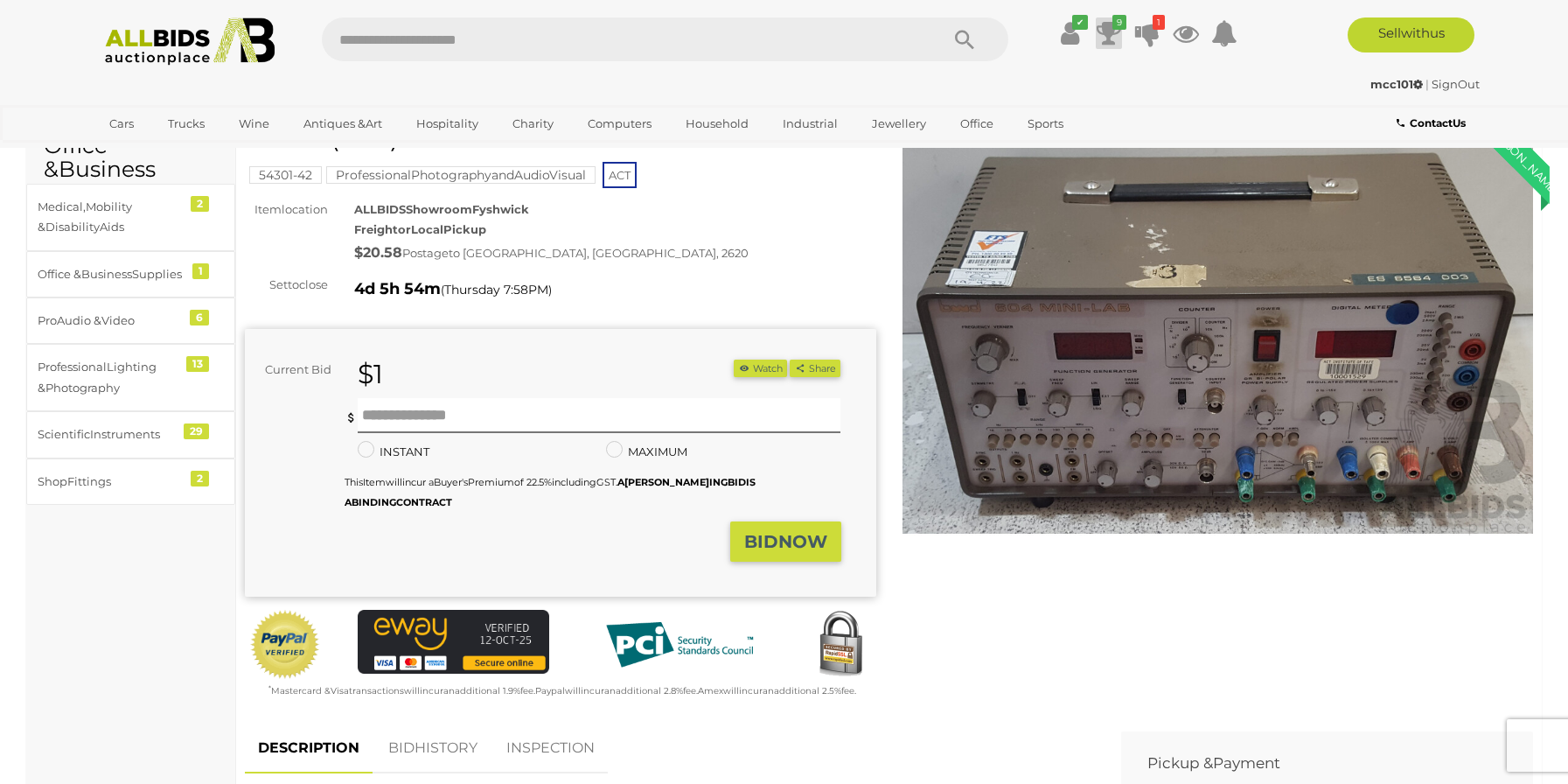
click at [1112, 24] on icon "9" at bounding box center [1119, 22] width 14 height 15
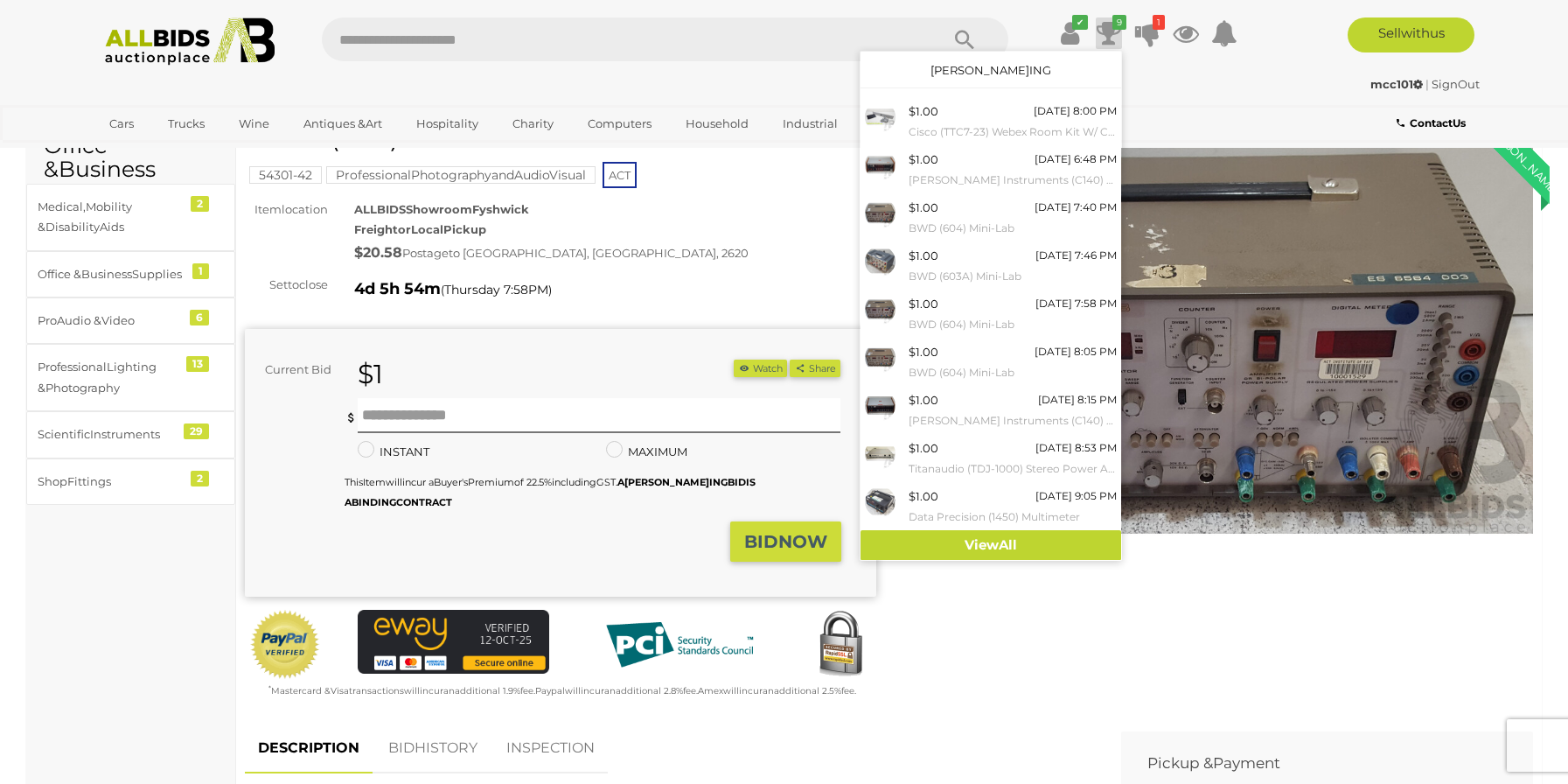
drag, startPoint x: 1193, startPoint y: 661, endPoint x: 1183, endPoint y: 661, distance: 10.0
click at [1193, 661] on div "Winn ing Out bid Warr anty Char ity BW D (604) Mi ni- La an" at bounding box center [889, 422] width 1315 height 600
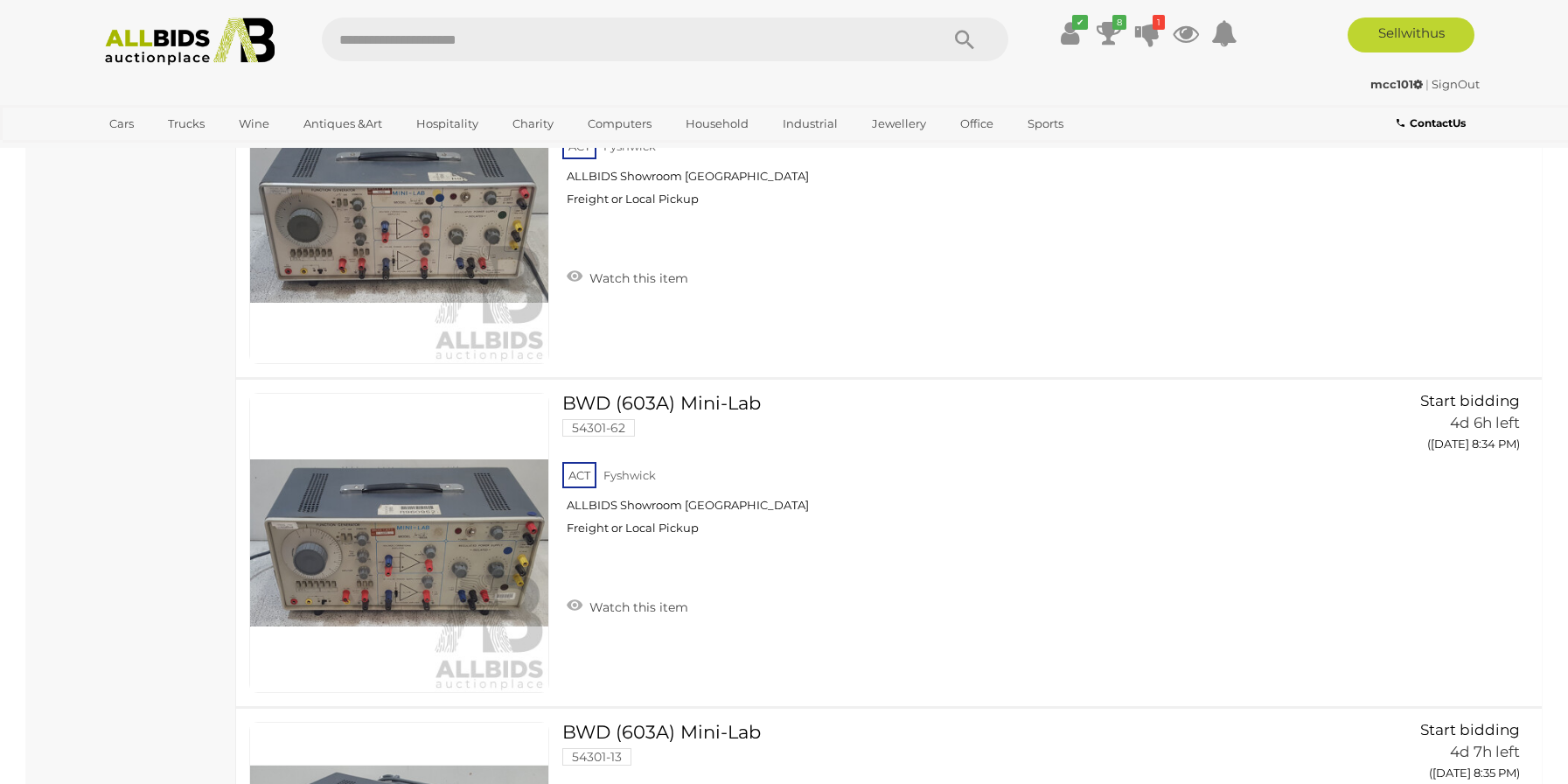
scroll to position [6750, 0]
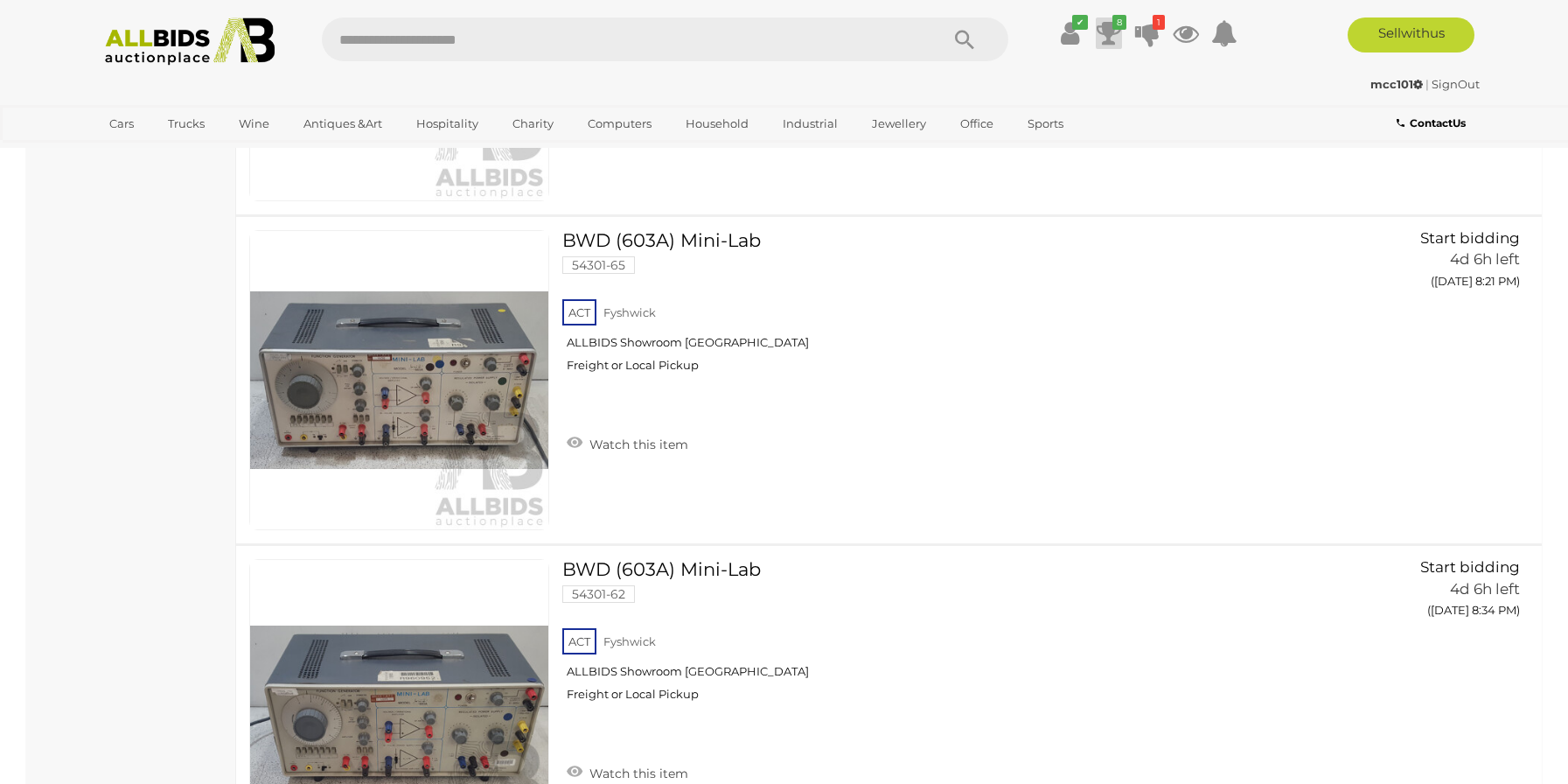
click at [1103, 35] on icon at bounding box center [1110, 33] width 25 height 31
